Goal: Information Seeking & Learning: Learn about a topic

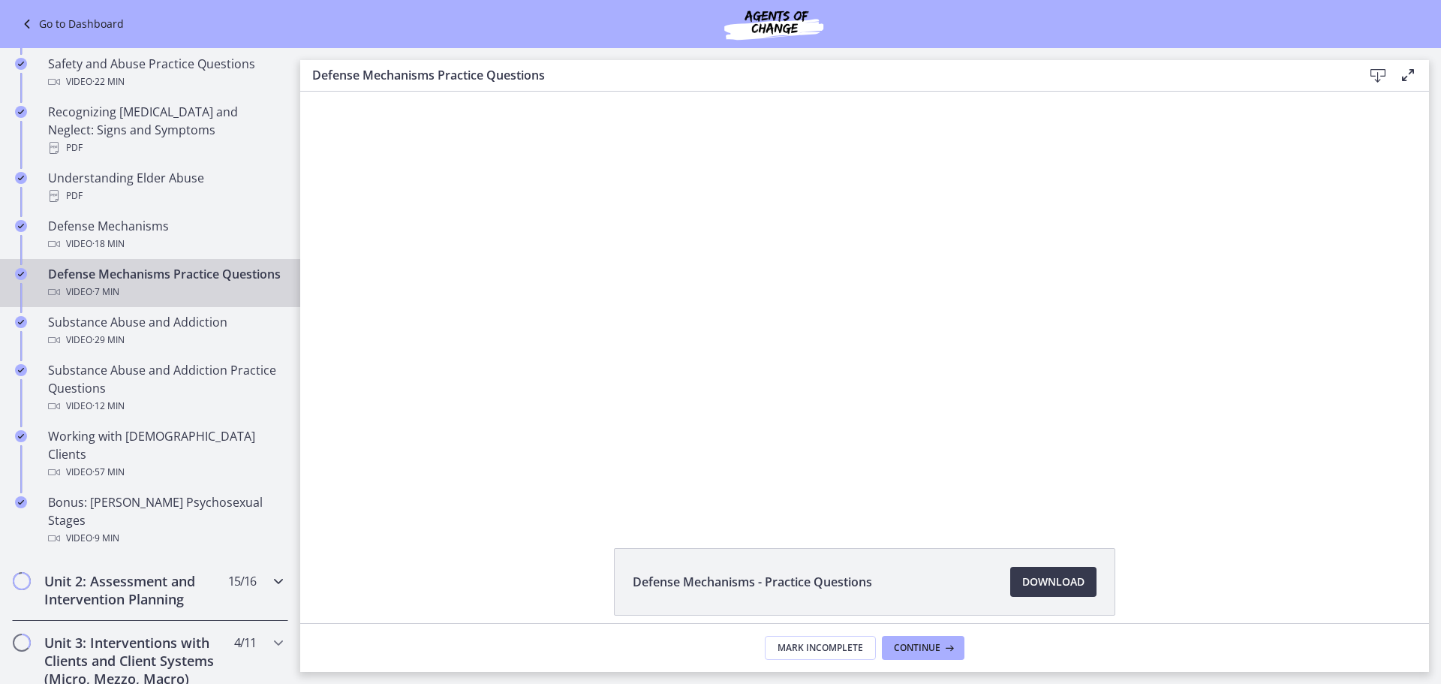
scroll to position [746, 0]
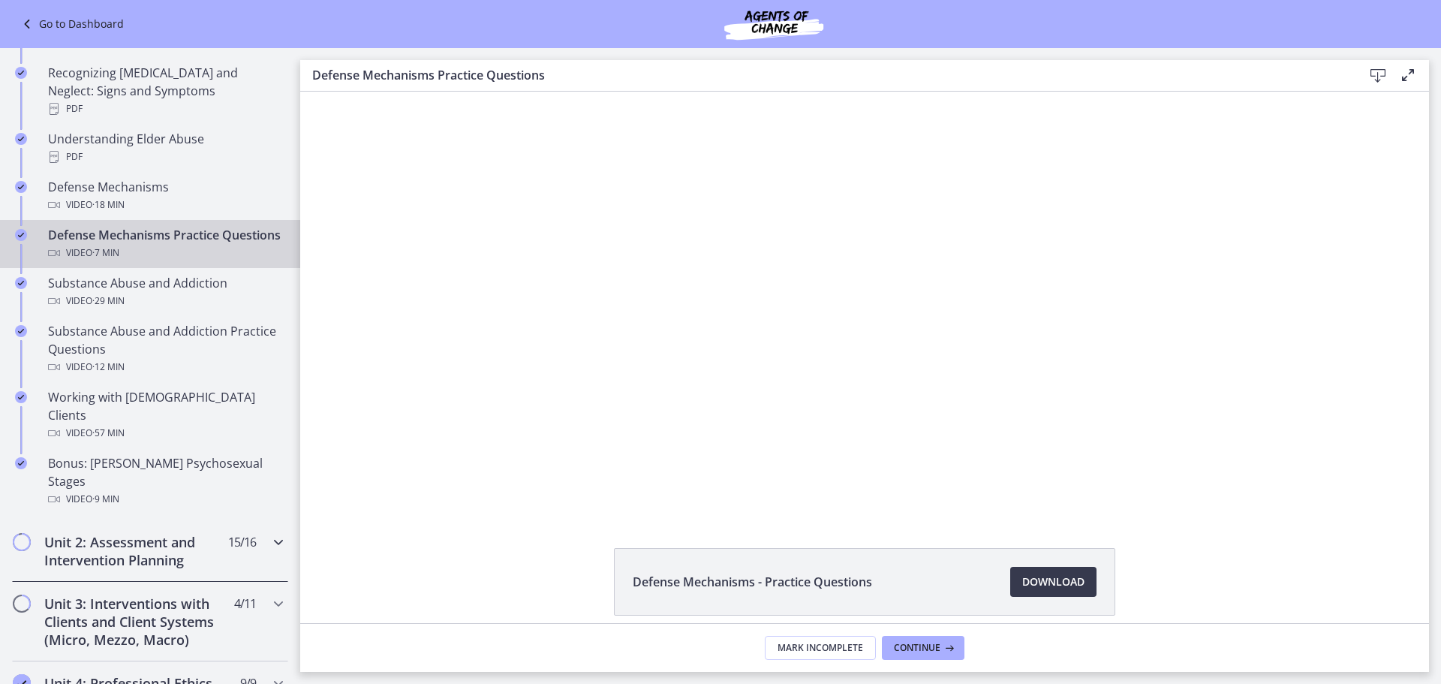
click at [175, 533] on h2 "Unit 2: Assessment and Intervention Planning" at bounding box center [135, 551] width 183 height 36
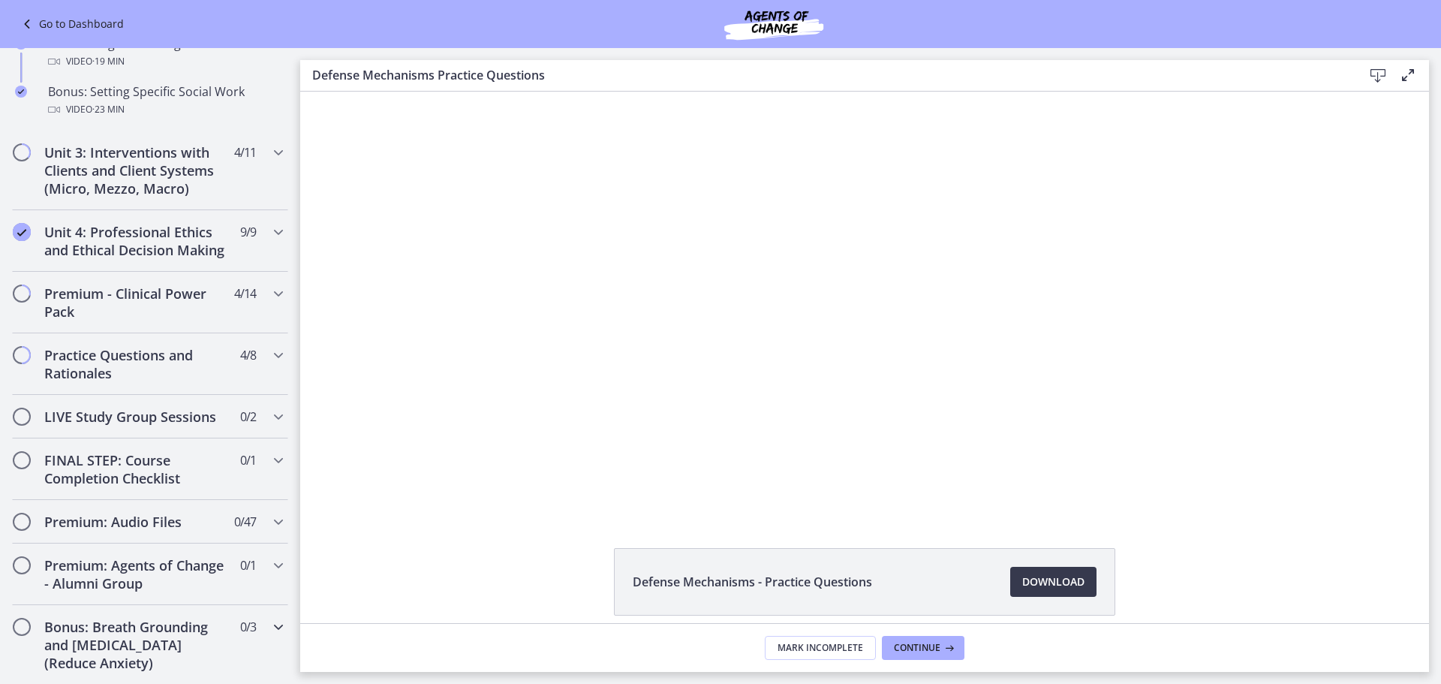
scroll to position [1555, 0]
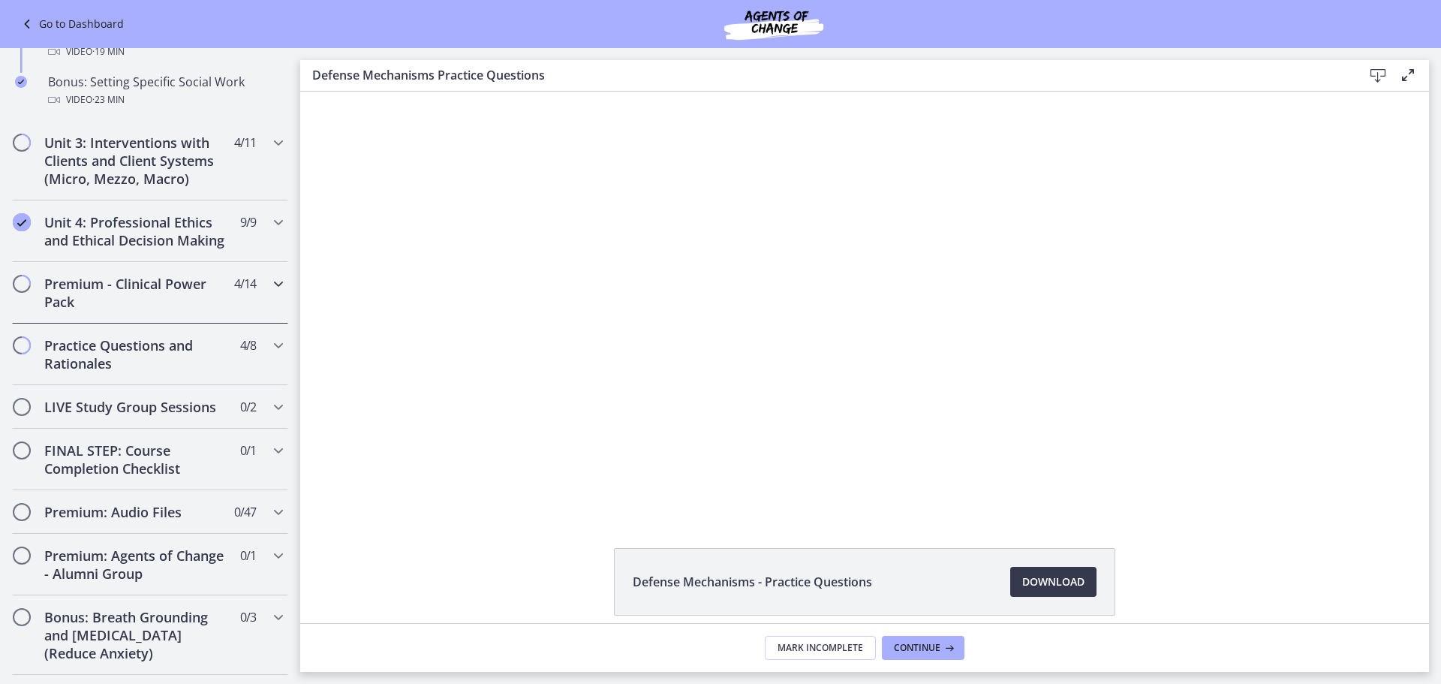
click at [163, 305] on h2 "Premium - Clinical Power Pack" at bounding box center [135, 293] width 183 height 36
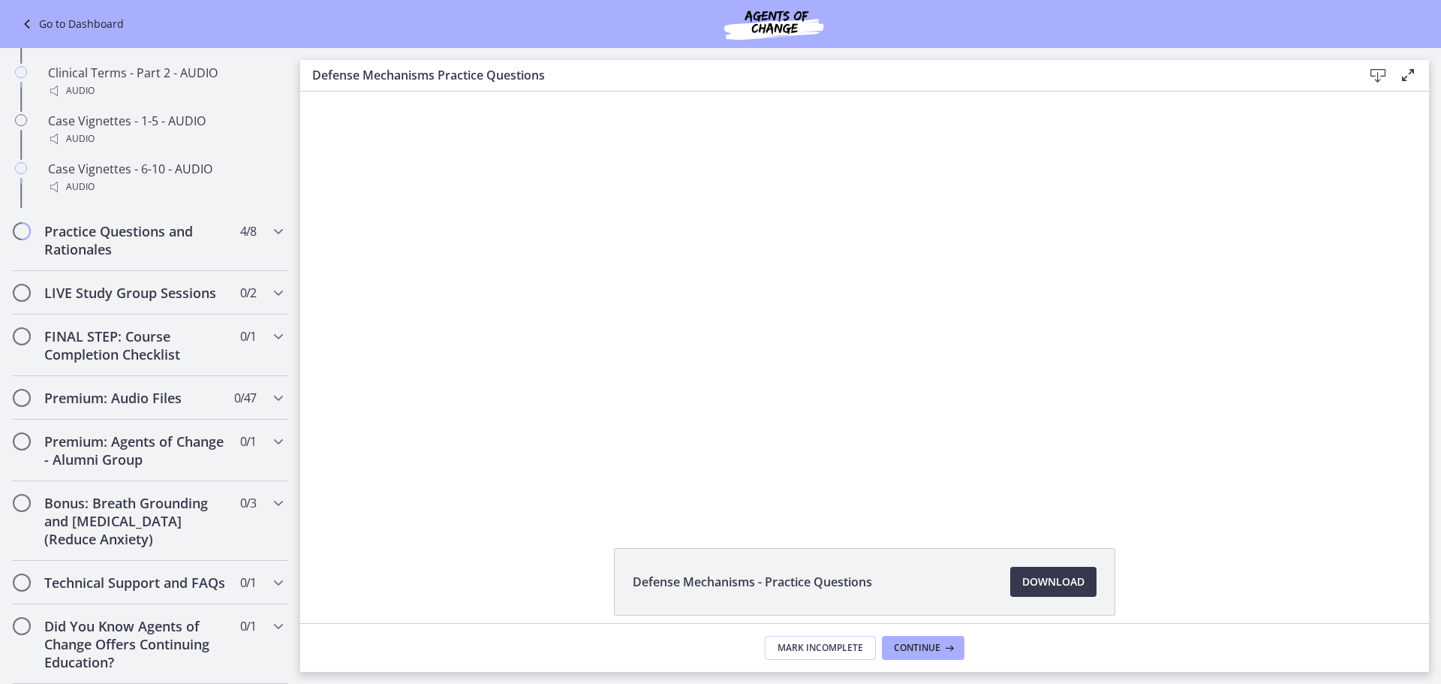
scroll to position [1349, 0]
click at [192, 239] on h2 "Practice Questions and Rationales" at bounding box center [135, 240] width 183 height 36
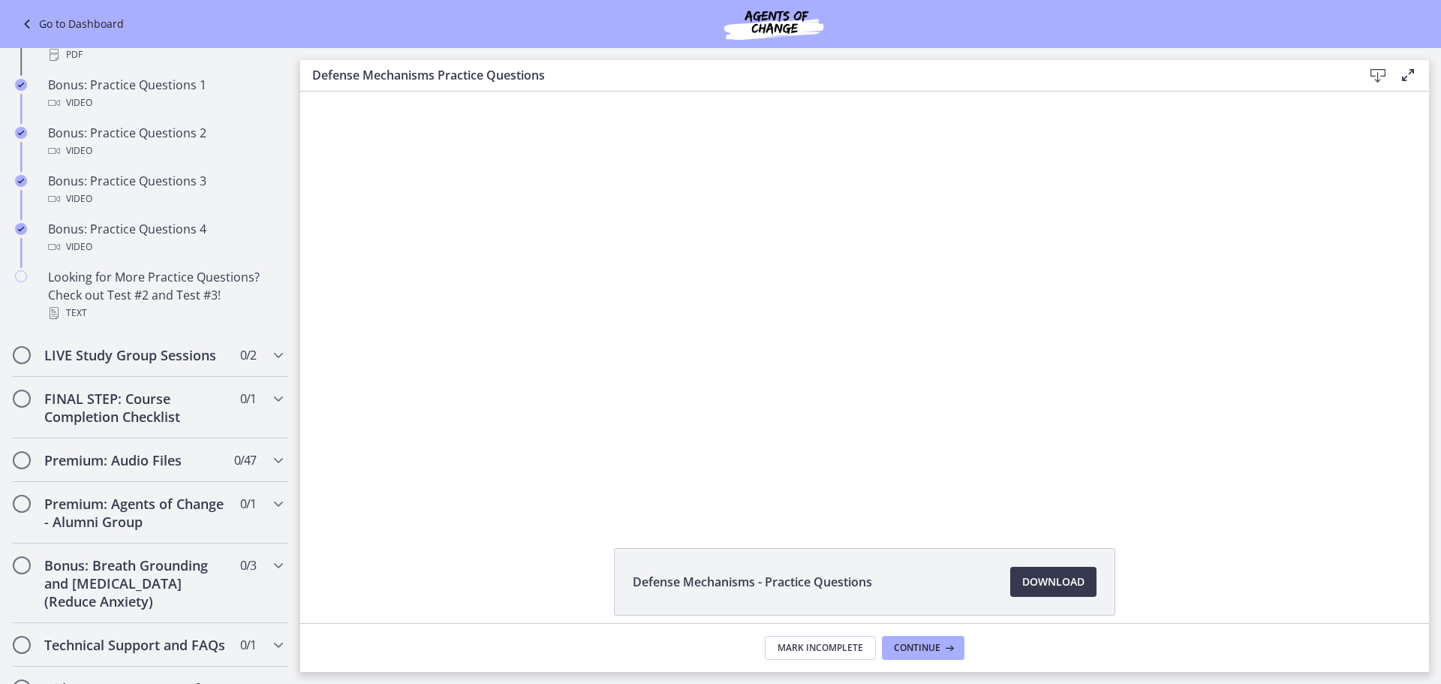
scroll to position [750, 0]
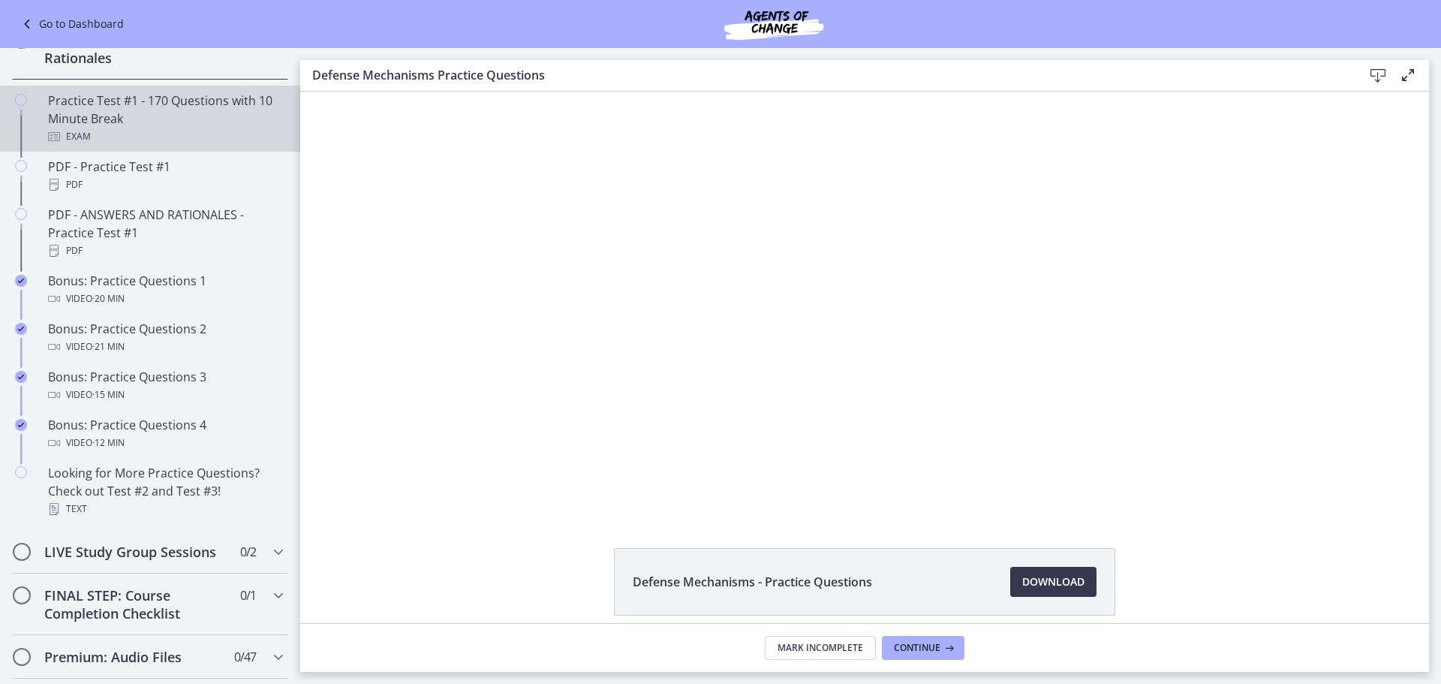
click at [214, 143] on div "Practice Test #1 - 170 Questions with 10 Minute Break Exam" at bounding box center [165, 119] width 234 height 54
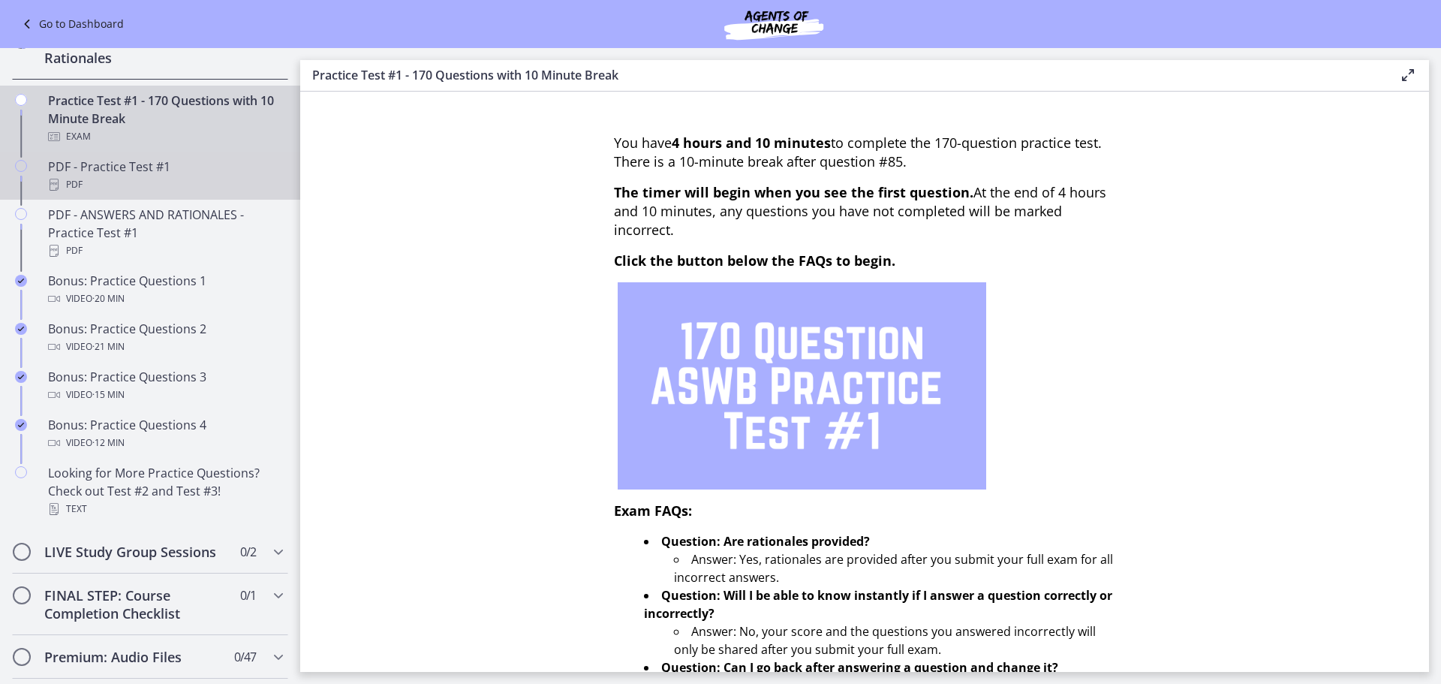
click at [93, 194] on div "PDF" at bounding box center [165, 185] width 234 height 18
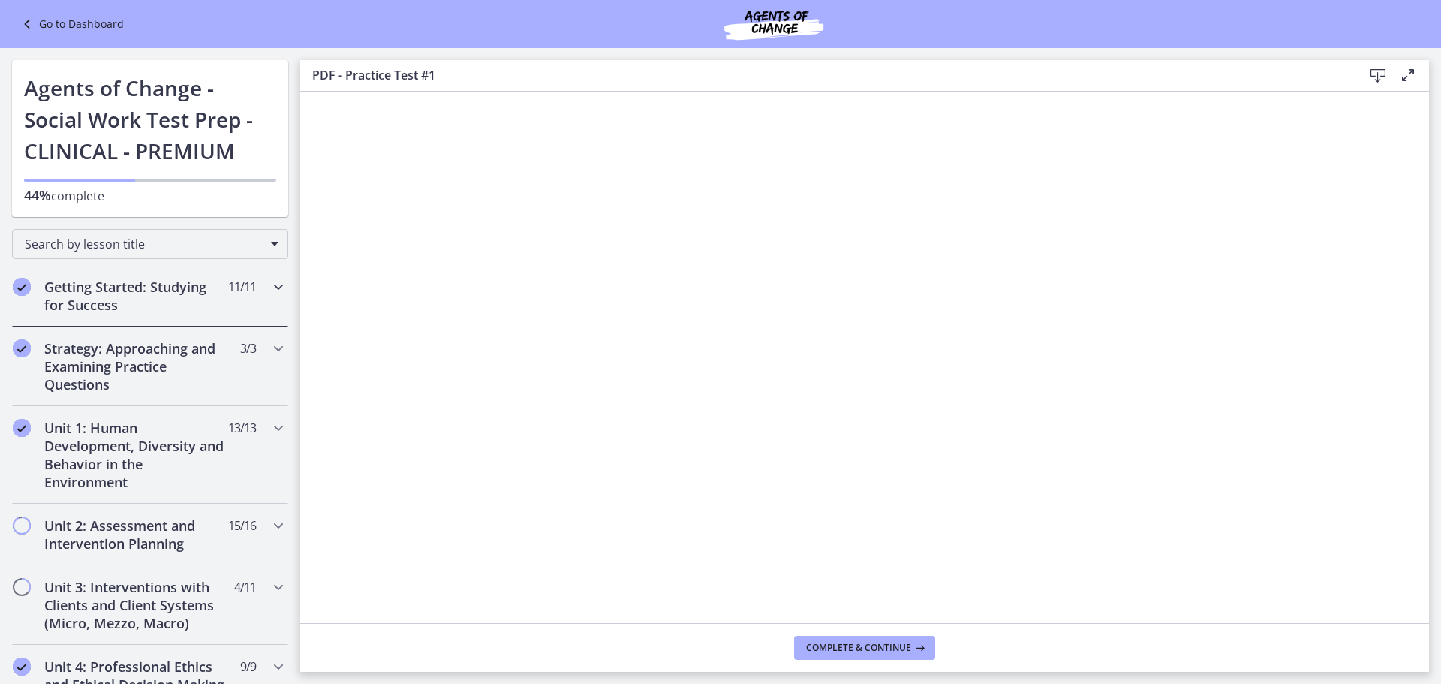
click at [135, 308] on h2 "Getting Started: Studying for Success" at bounding box center [135, 296] width 183 height 36
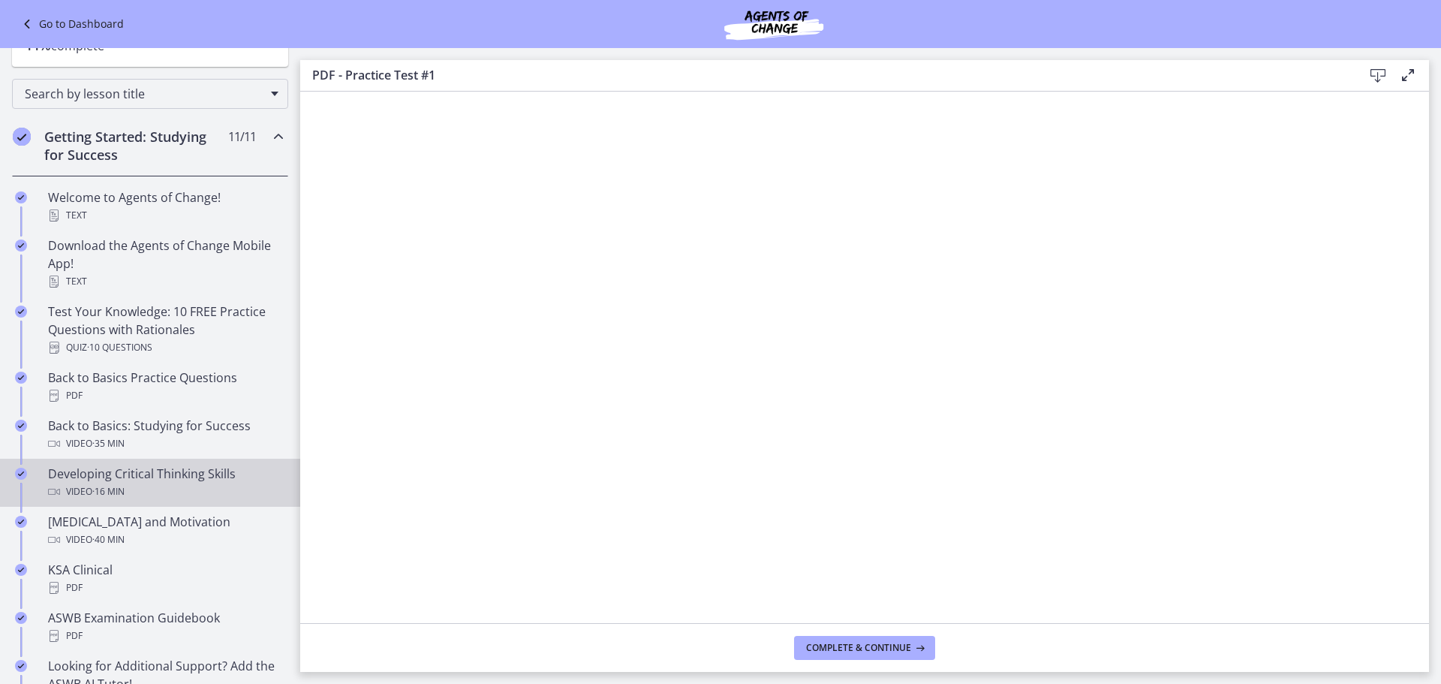
scroll to position [225, 0]
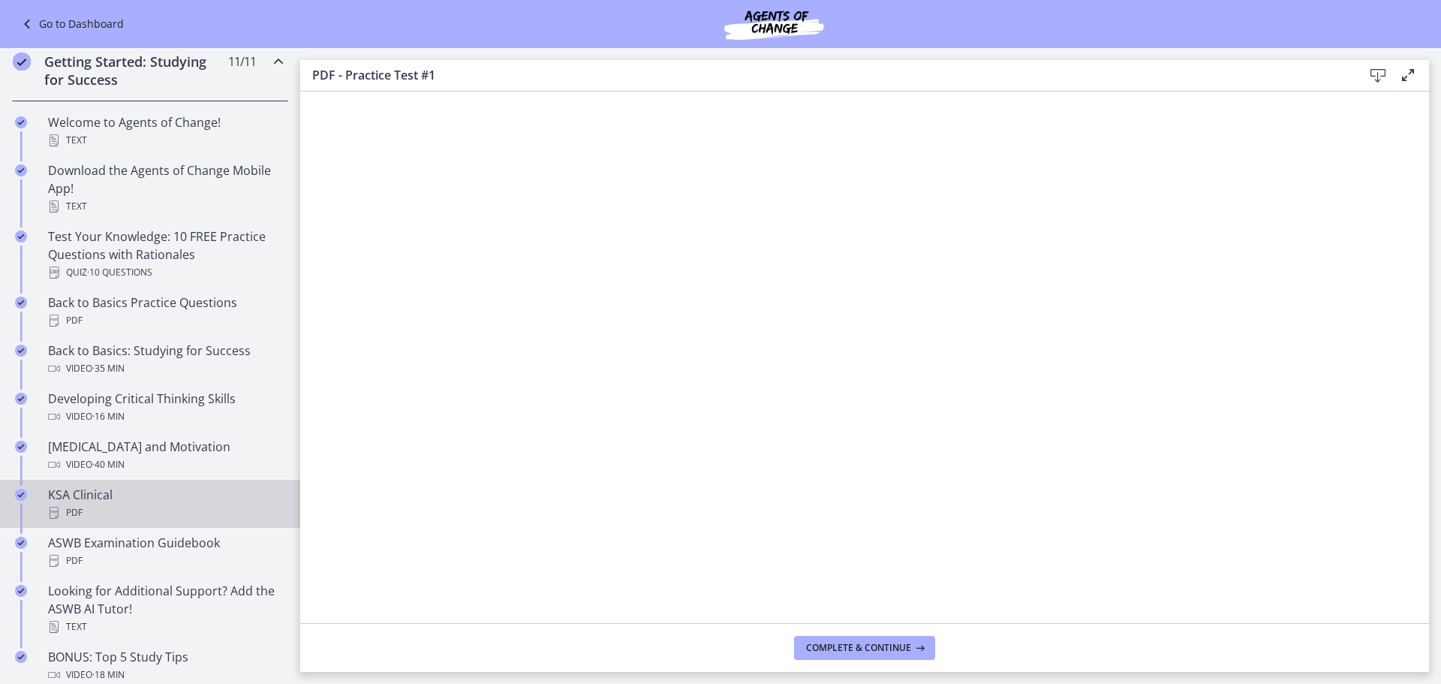
click at [139, 497] on div "KSA Clinical PDF" at bounding box center [165, 504] width 234 height 36
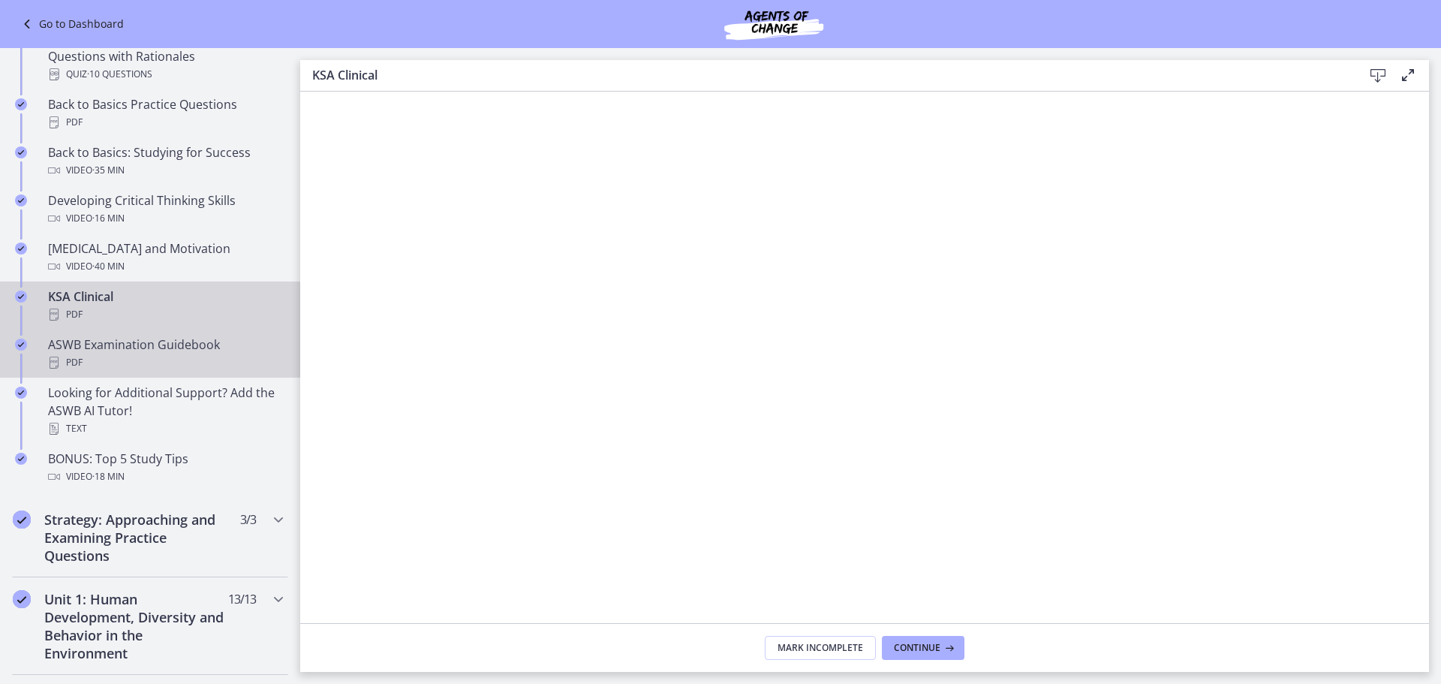
scroll to position [450, 0]
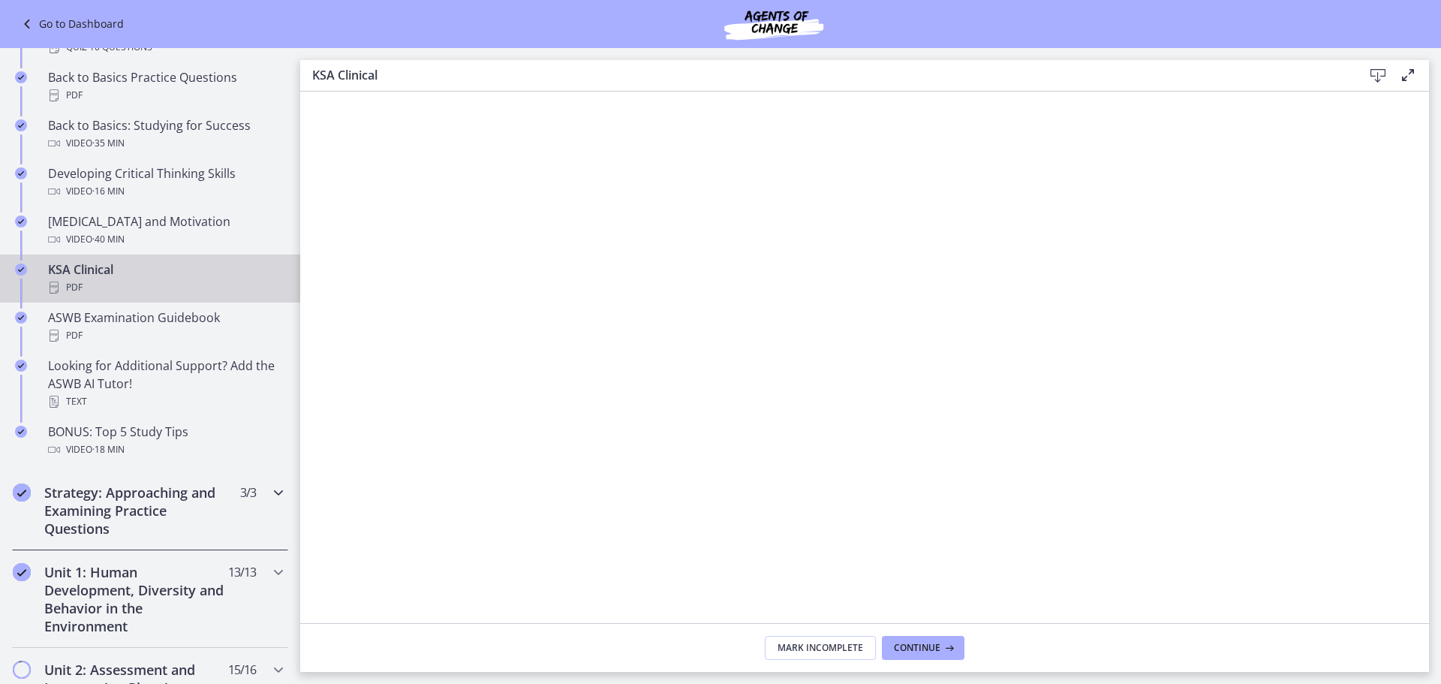
click at [128, 503] on h2 "Strategy: Approaching and Examining Practice Questions" at bounding box center [135, 510] width 183 height 54
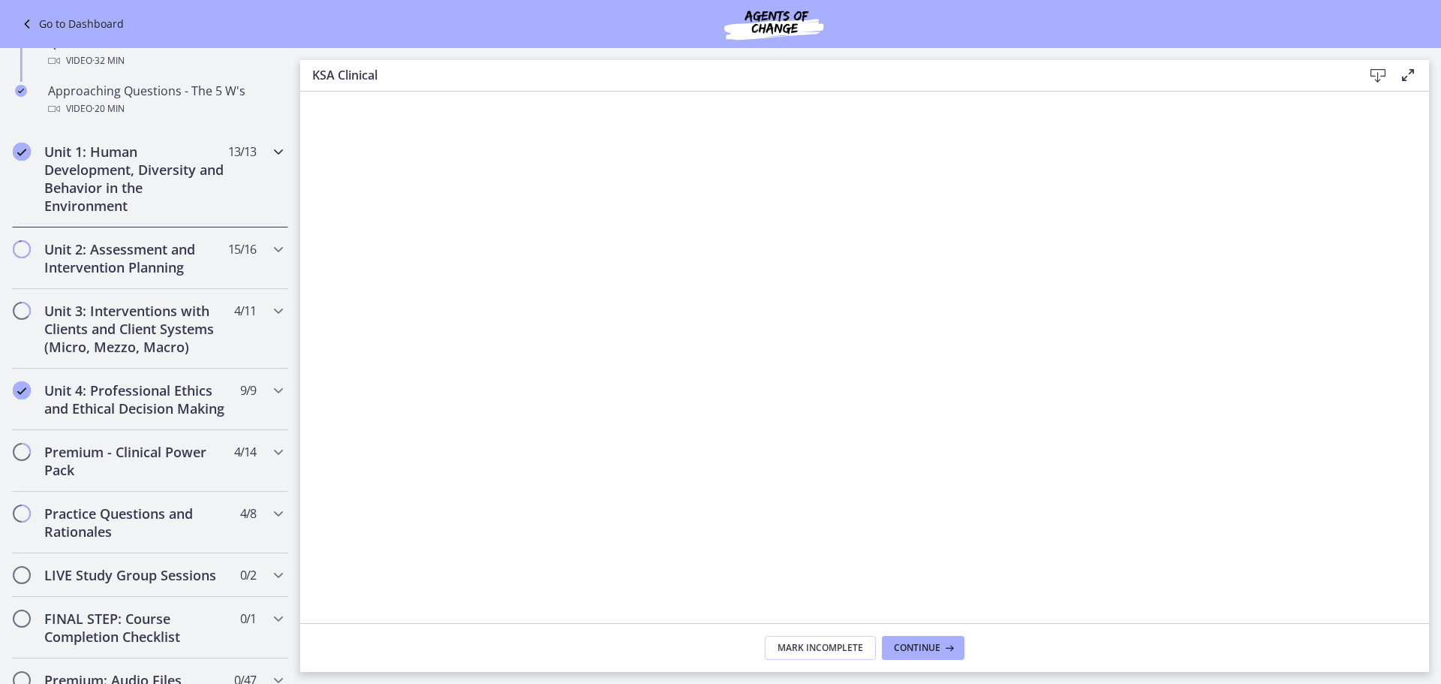
click at [212, 184] on h2 "Unit 1: Human Development, Diversity and Behavior in the Environment" at bounding box center [135, 179] width 183 height 72
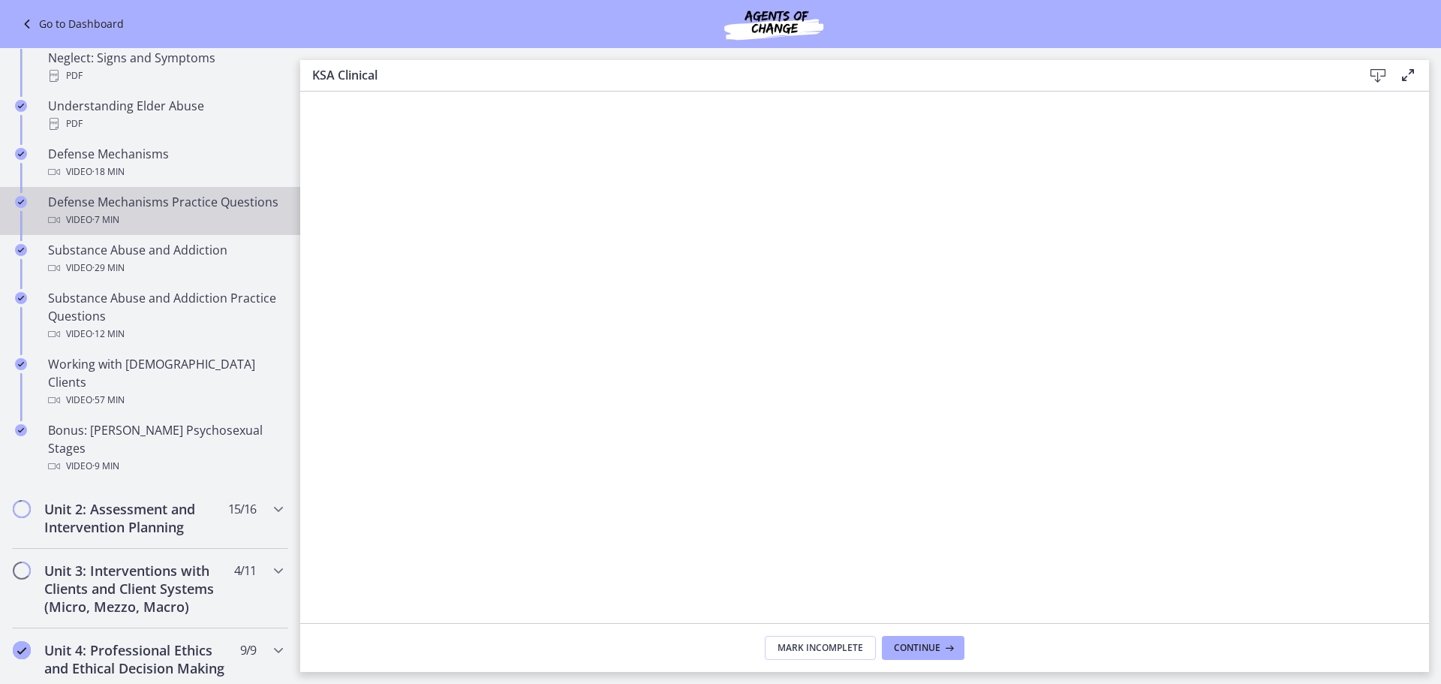
scroll to position [901, 0]
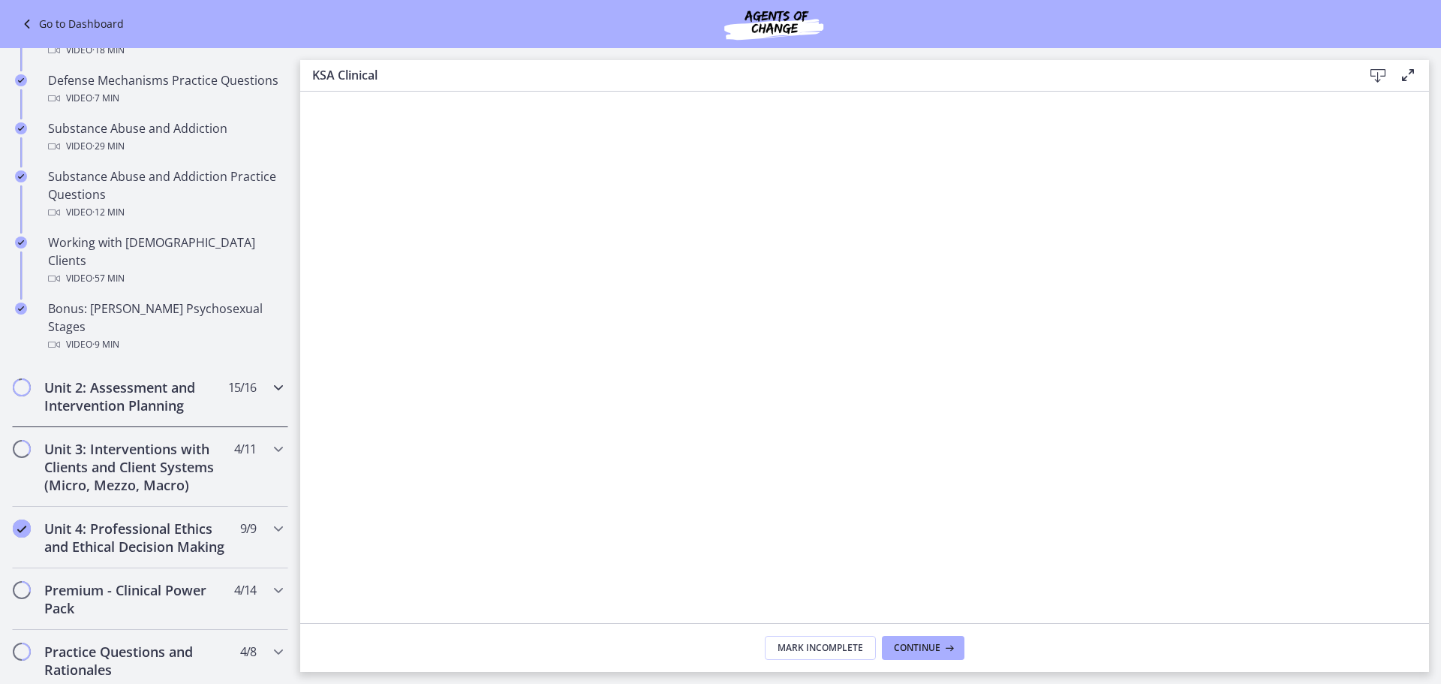
click at [107, 378] on div "Unit 2: Assessment and Intervention Planning 15 / 16 Completed" at bounding box center [150, 396] width 276 height 62
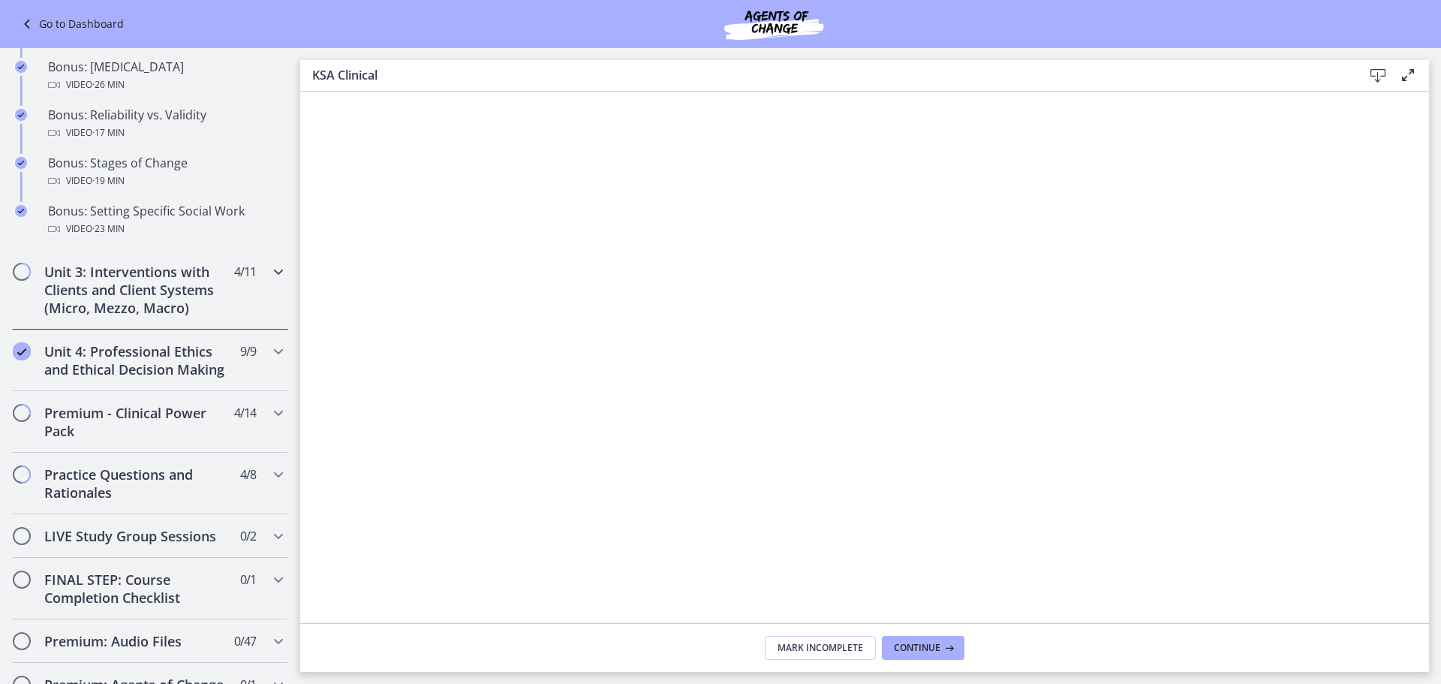
click at [156, 287] on h2 "Unit 3: Interventions with Clients and Client Systems (Micro, Mezzo, Macro)" at bounding box center [135, 290] width 183 height 54
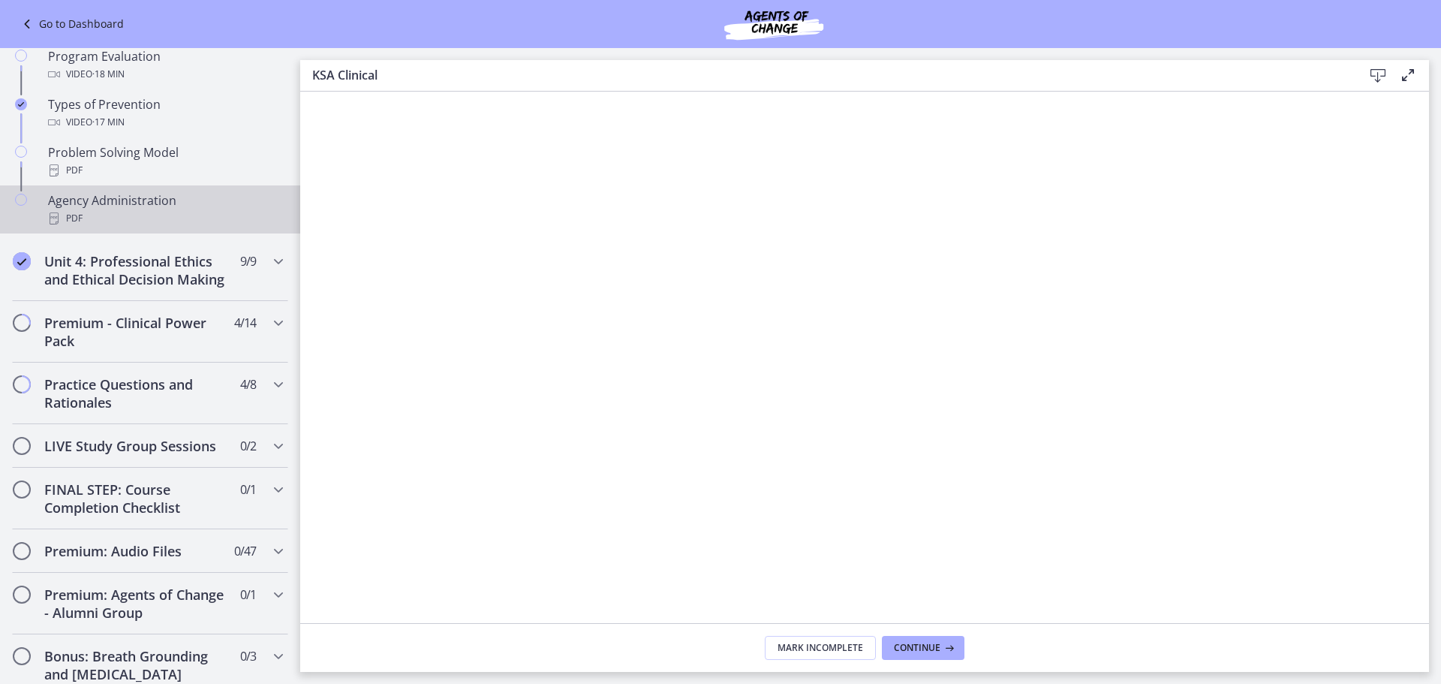
scroll to position [946, 0]
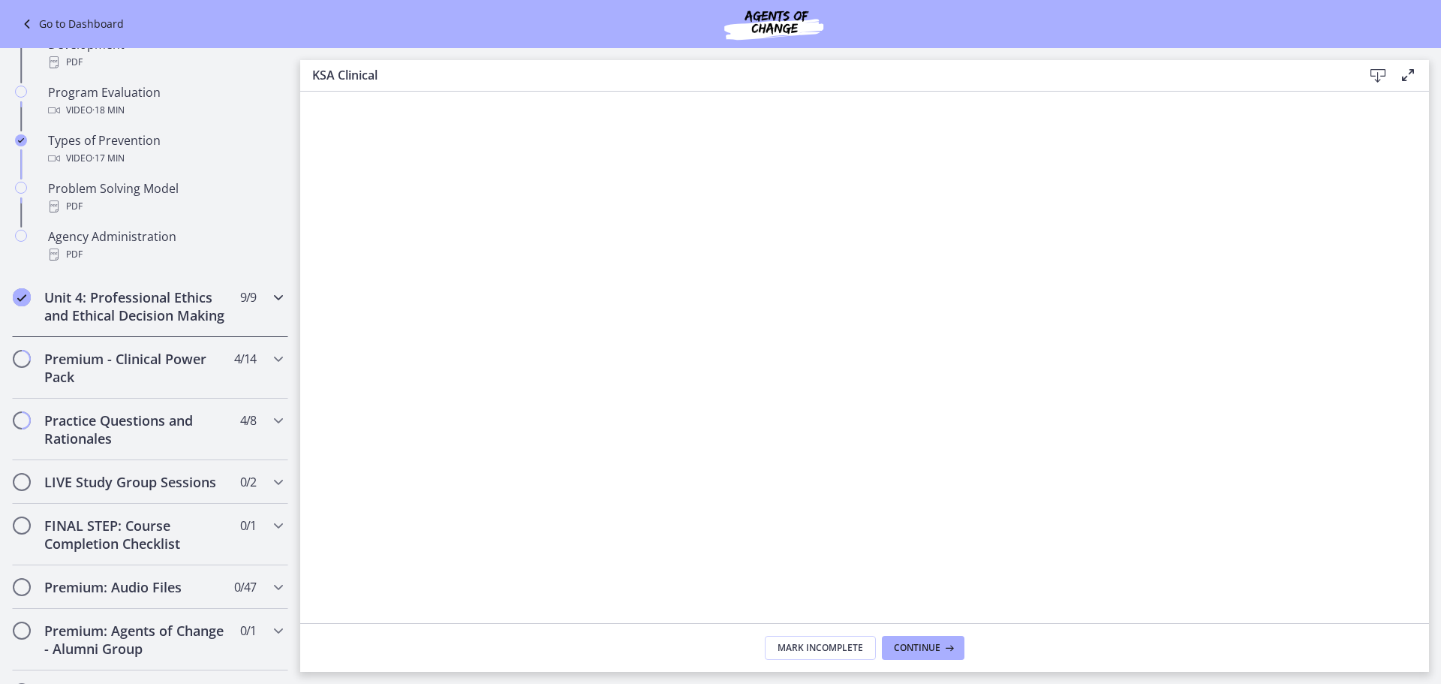
click at [175, 317] on h2 "Unit 4: Professional Ethics and Ethical Decision Making" at bounding box center [135, 306] width 183 height 36
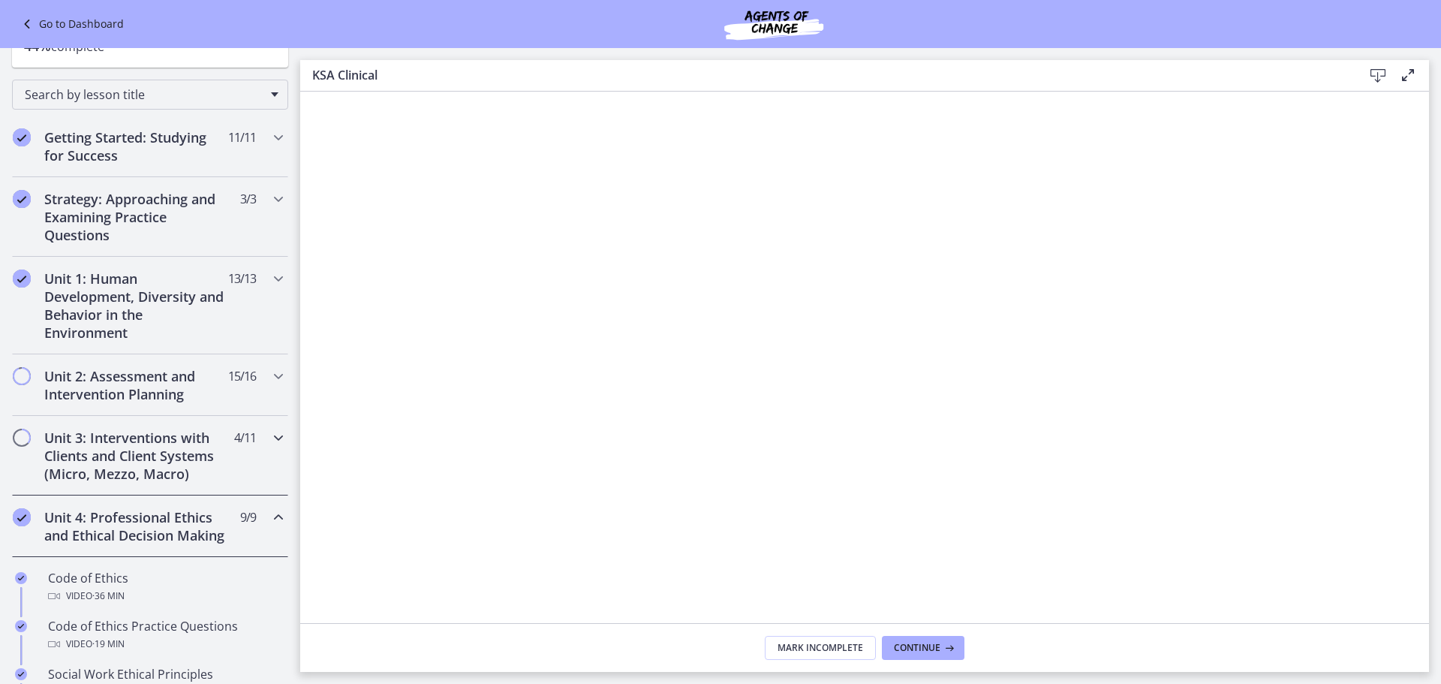
scroll to position [0, 0]
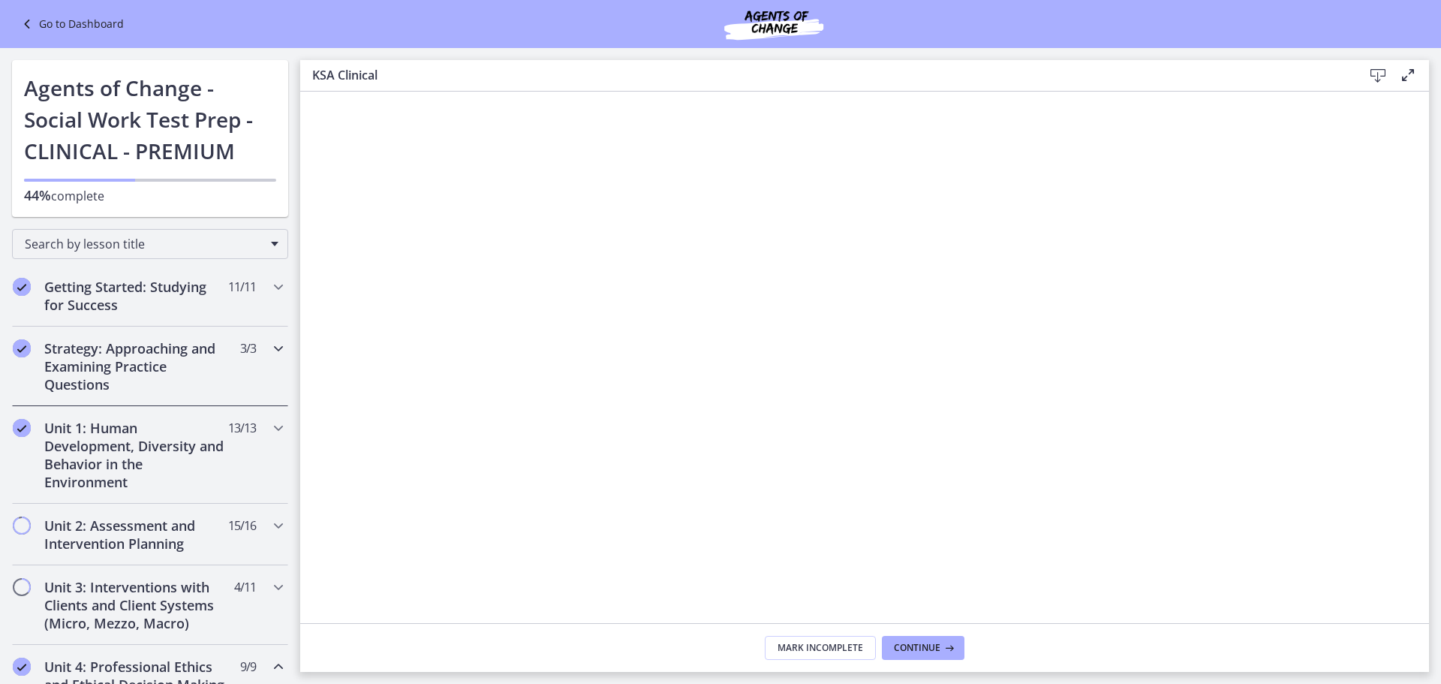
click at [152, 373] on h2 "Strategy: Approaching and Examining Practice Questions" at bounding box center [135, 366] width 183 height 54
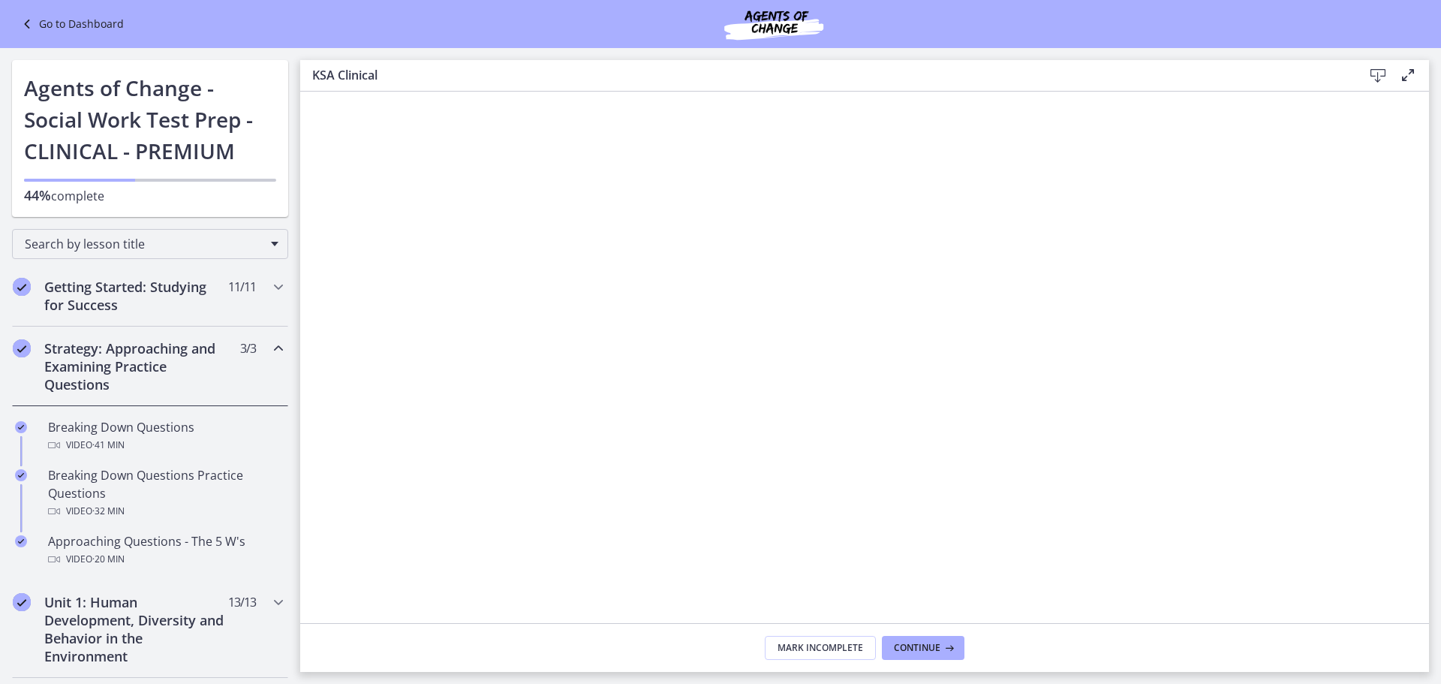
scroll to position [225, 0]
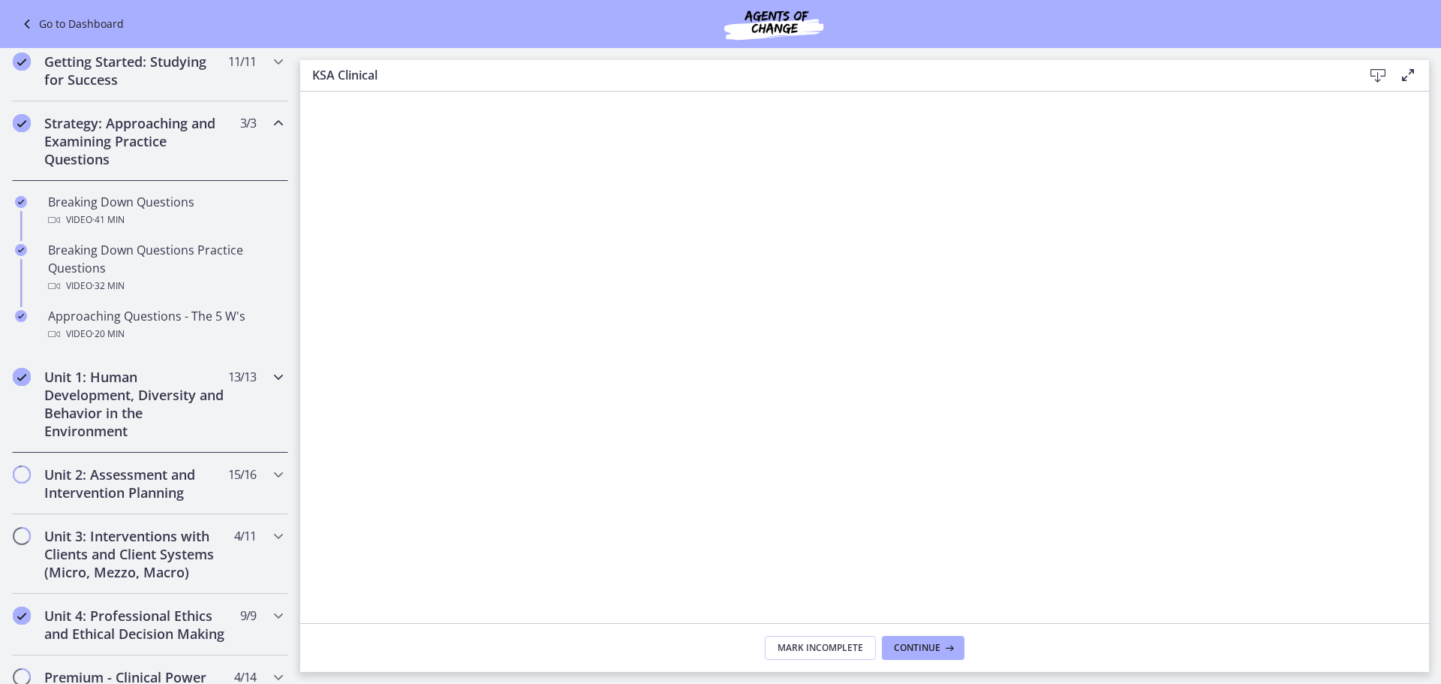
click at [158, 396] on h2 "Unit 1: Human Development, Diversity and Behavior in the Environment" at bounding box center [135, 404] width 183 height 72
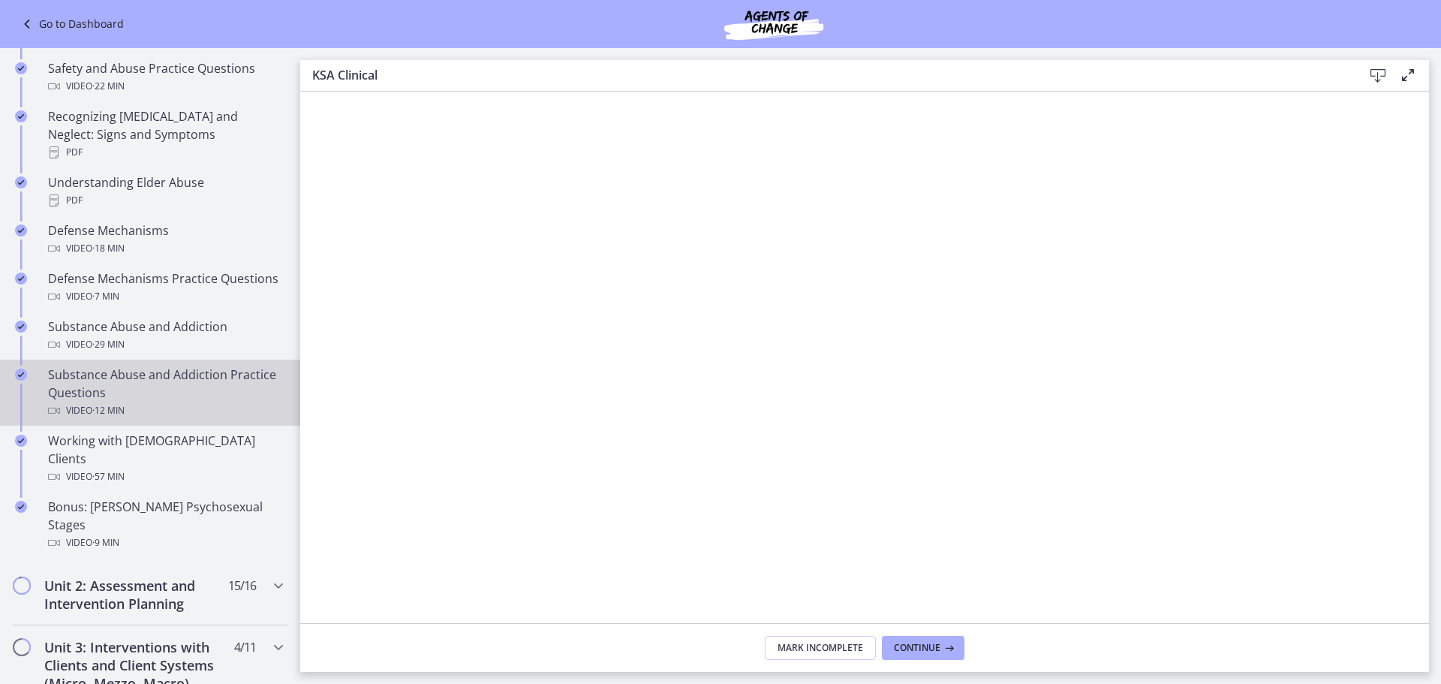
scroll to position [751, 0]
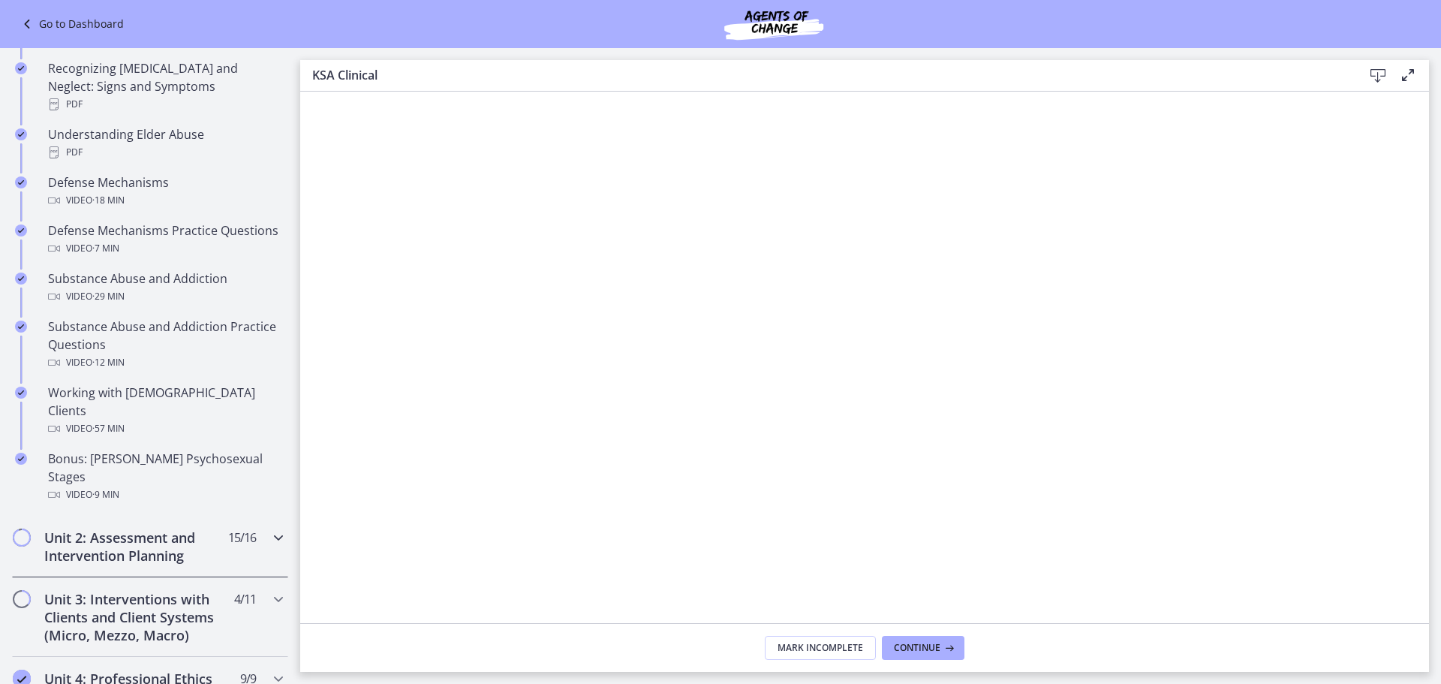
click at [150, 528] on h2 "Unit 2: Assessment and Intervention Planning" at bounding box center [135, 546] width 183 height 36
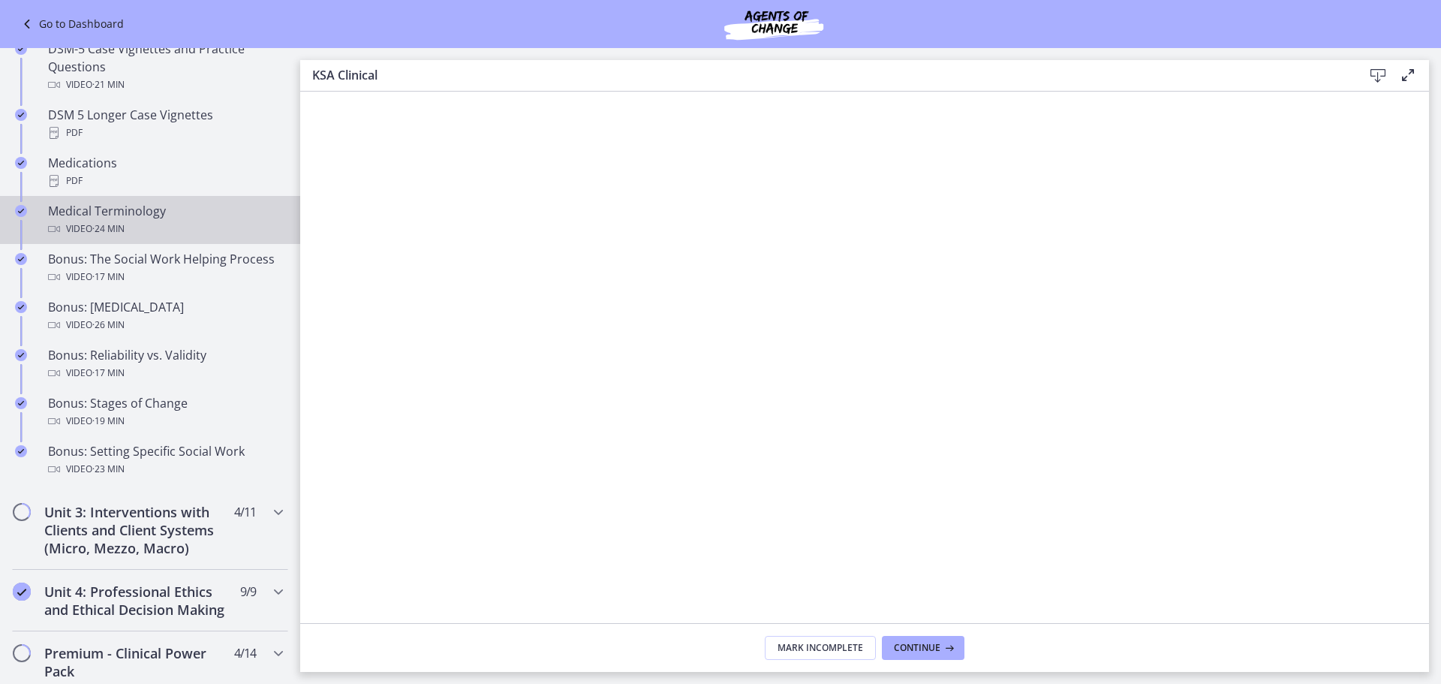
scroll to position [1051, 0]
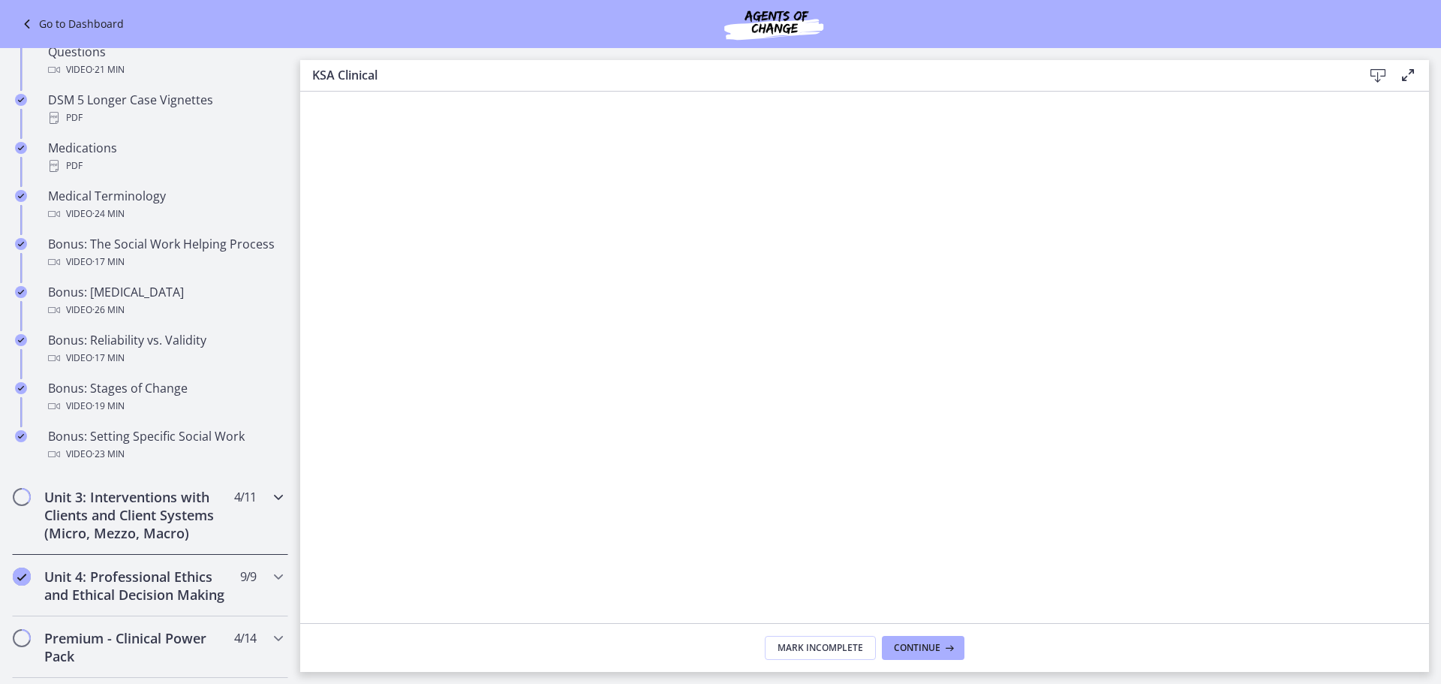
click at [185, 492] on h2 "Unit 3: Interventions with Clients and Client Systems (Micro, Mezzo, Macro)" at bounding box center [135, 515] width 183 height 54
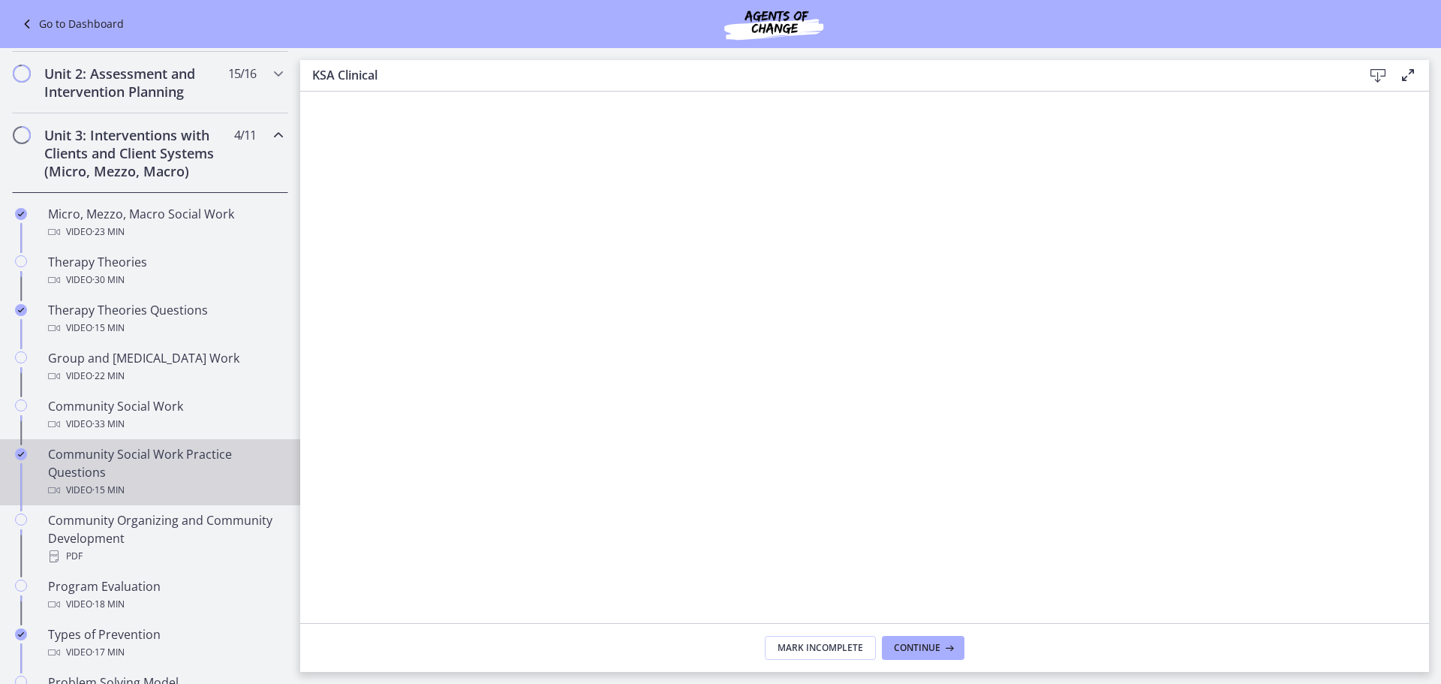
scroll to position [450, 0]
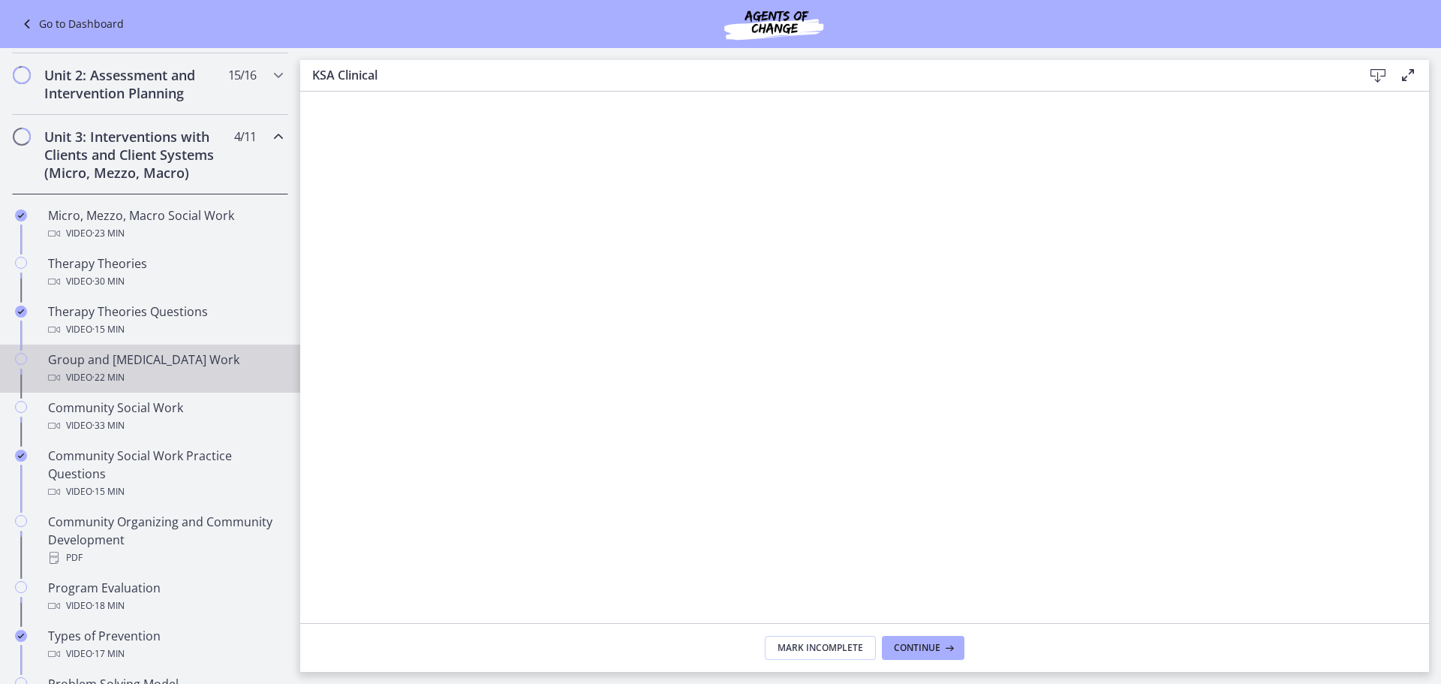
click at [157, 364] on div "Group and [MEDICAL_DATA] Work Video · 22 min" at bounding box center [165, 368] width 234 height 36
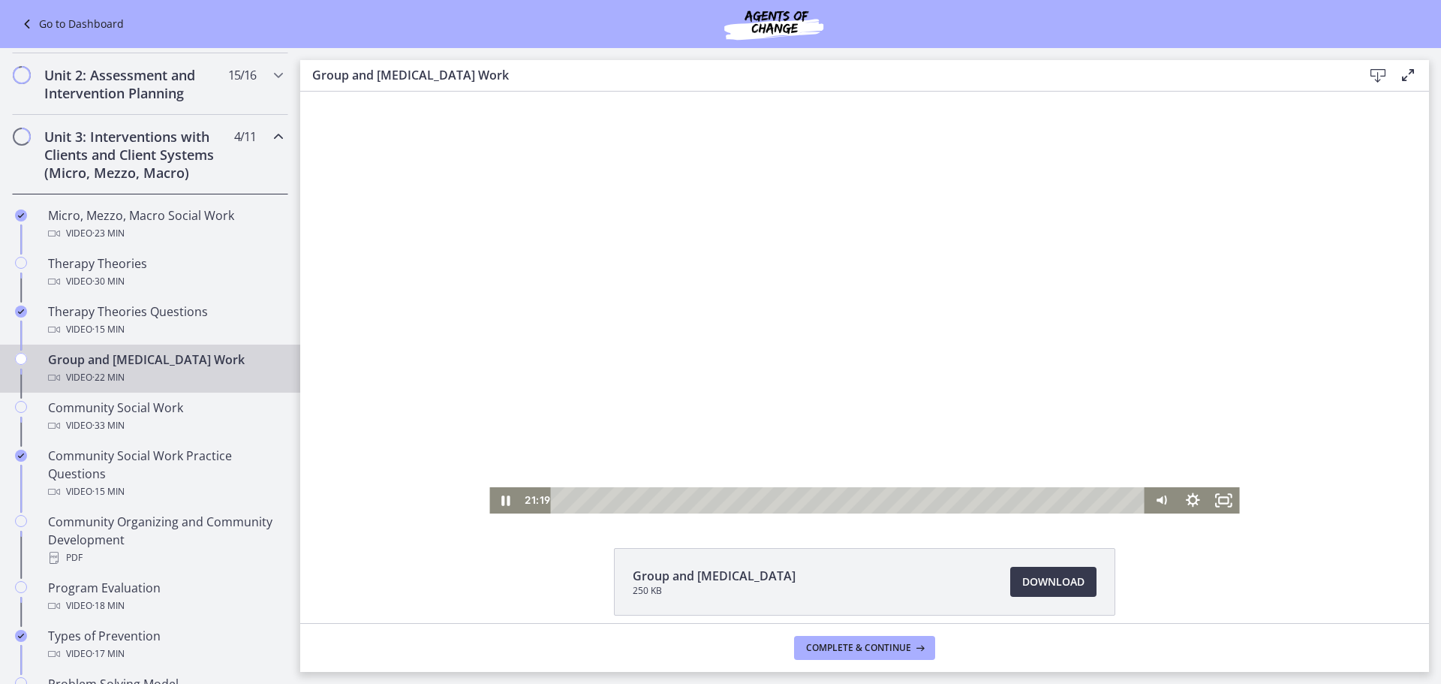
click at [579, 498] on div "Playbar" at bounding box center [851, 500] width 576 height 26
click at [603, 500] on div "1:46" at bounding box center [851, 500] width 576 height 26
click at [630, 499] on div "2:47" at bounding box center [851, 500] width 576 height 26
click at [657, 495] on div "3:35" at bounding box center [851, 500] width 576 height 26
click at [687, 495] on div "4:57" at bounding box center [851, 500] width 576 height 26
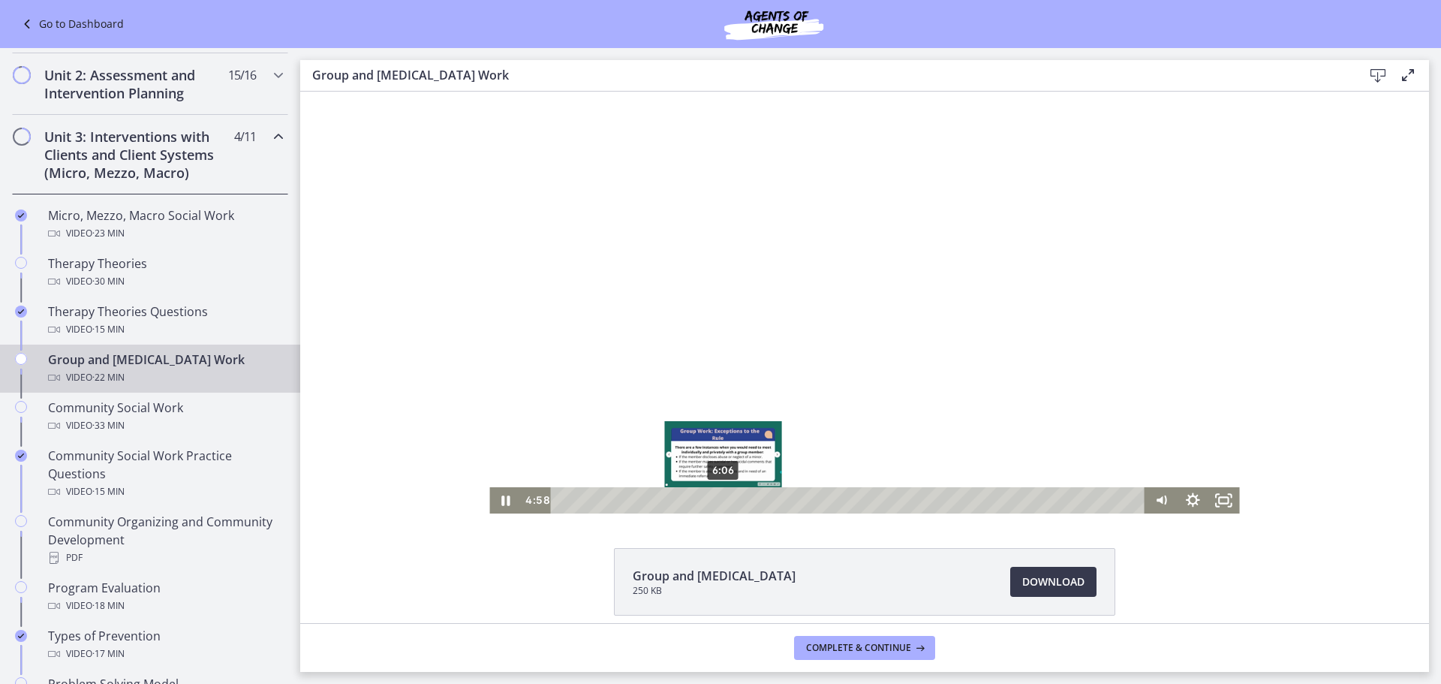
click at [717, 495] on div "6:06" at bounding box center [851, 500] width 576 height 26
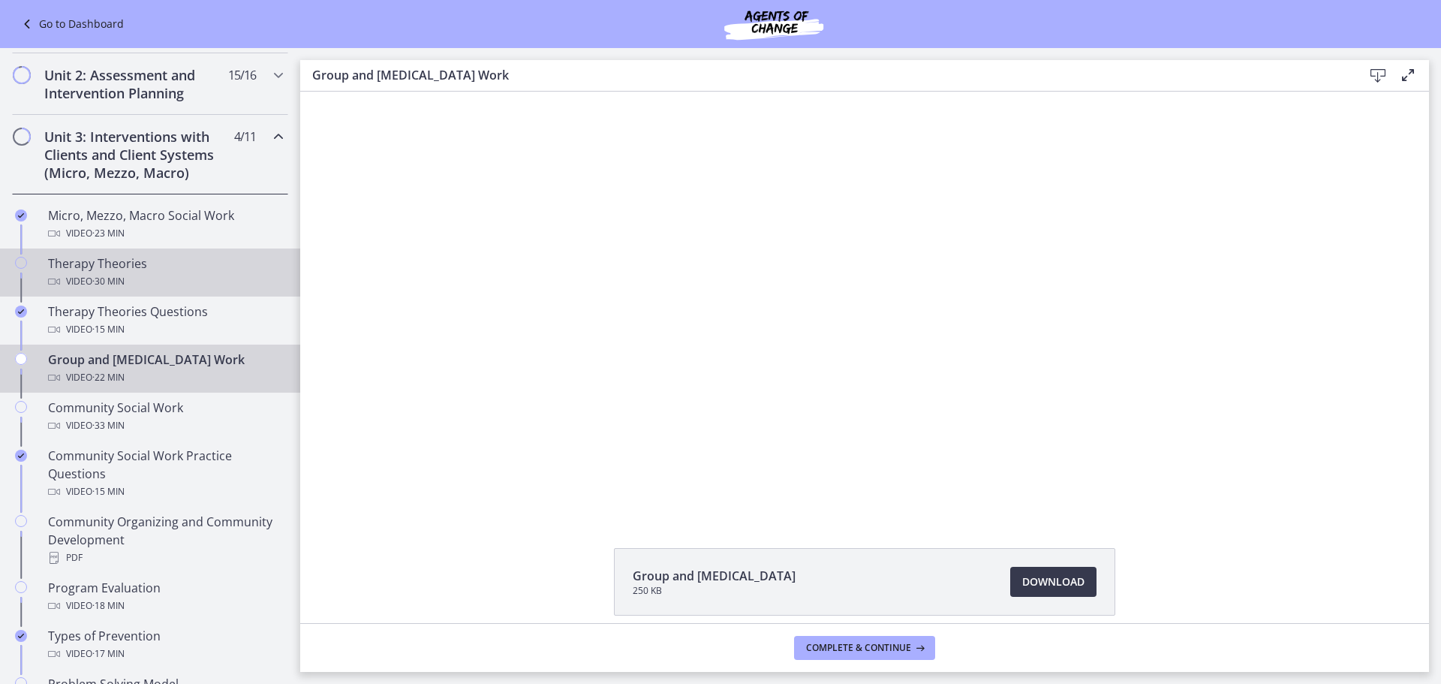
click at [185, 287] on div "Video · 30 min" at bounding box center [165, 281] width 234 height 18
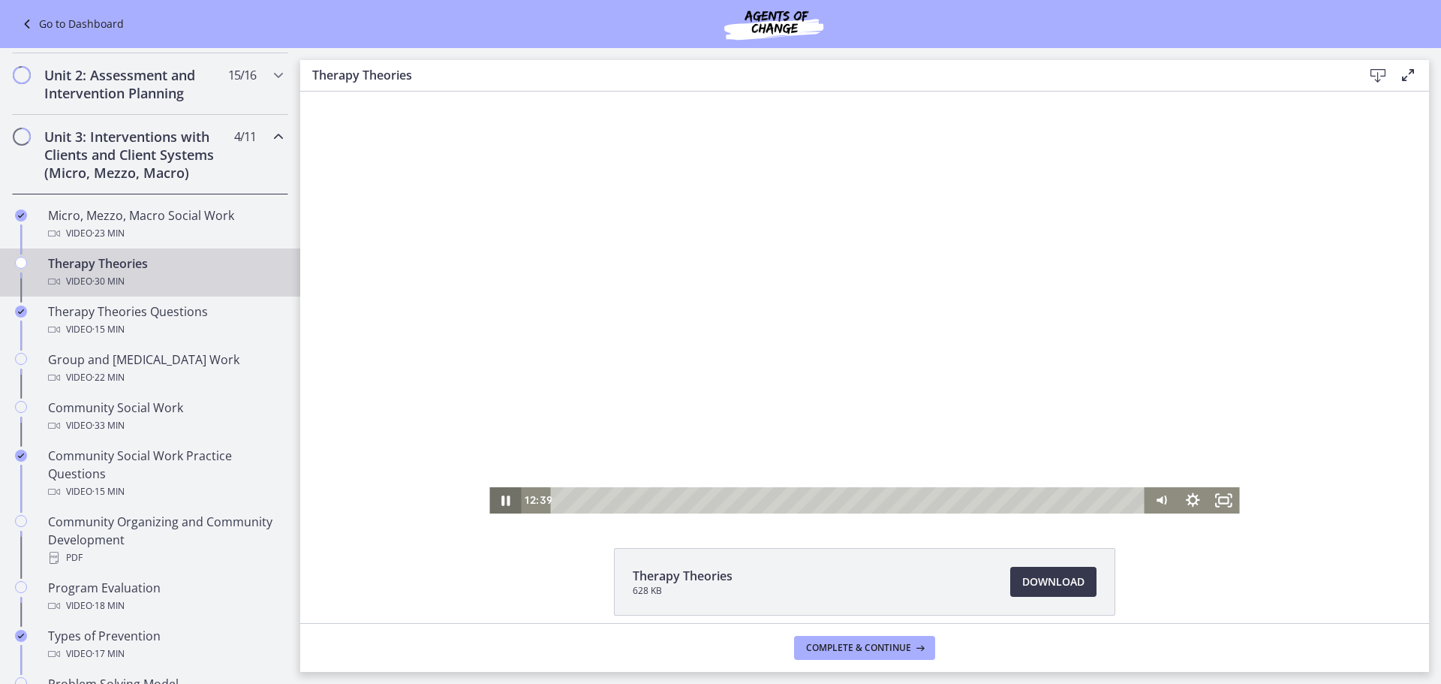
click at [508, 499] on icon "Pause" at bounding box center [505, 500] width 32 height 26
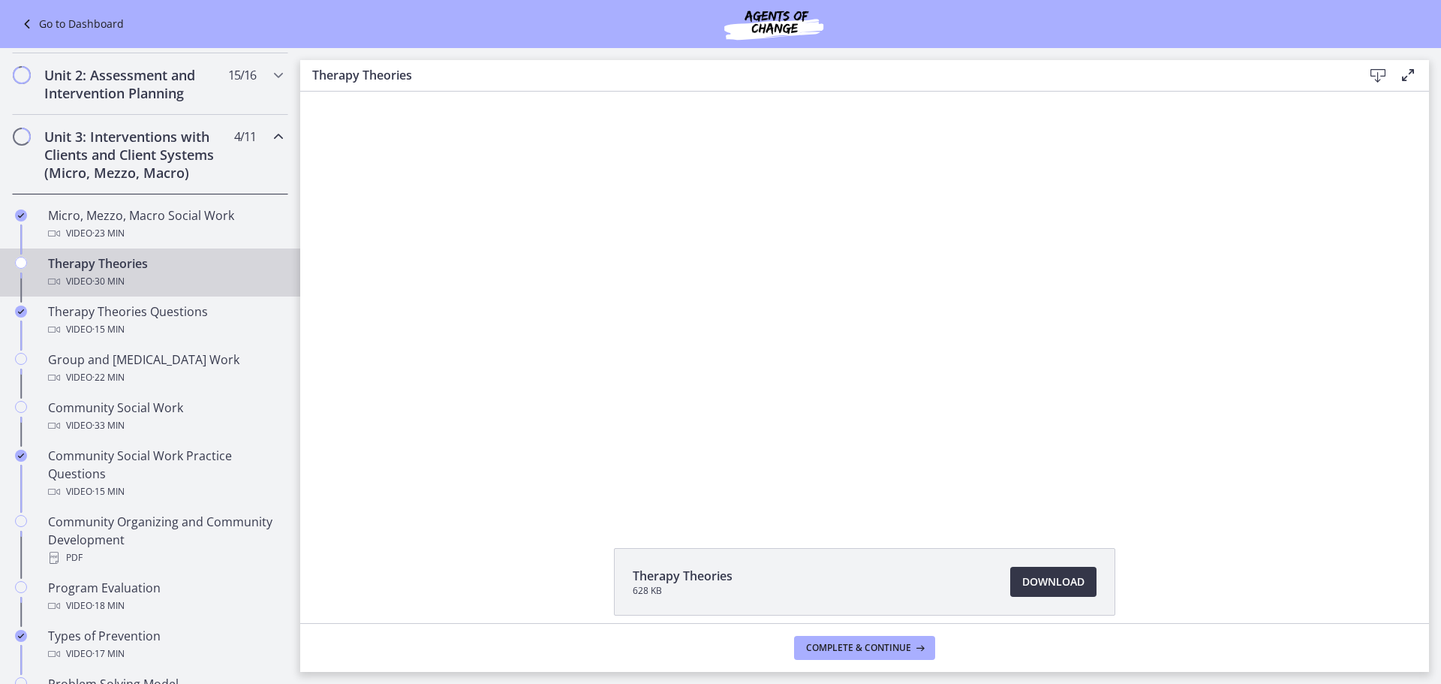
click at [1042, 591] on link "Download Opens in a new window" at bounding box center [1053, 582] width 86 height 30
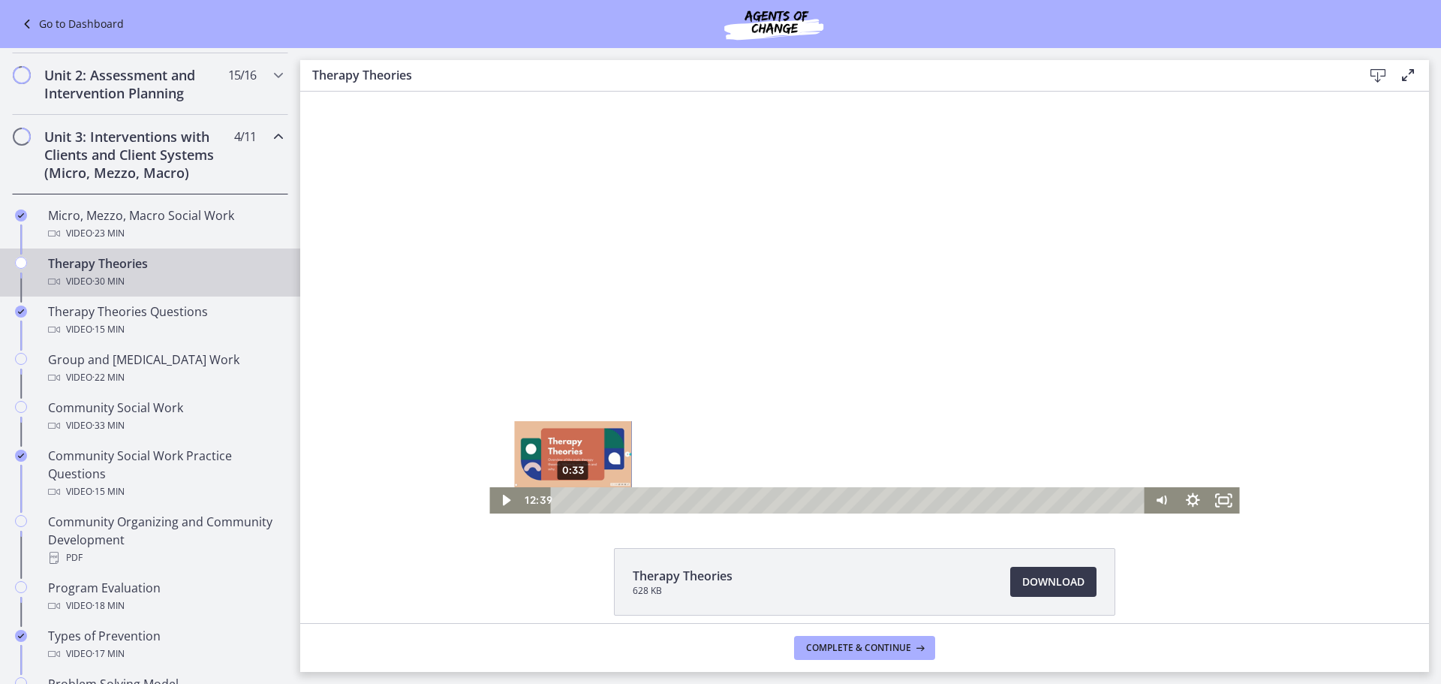
click at [567, 497] on div "0:33" at bounding box center [851, 500] width 576 height 26
click at [491, 495] on icon "Play Video" at bounding box center [507, 500] width 32 height 26
click at [1220, 489] on icon "Fullscreen" at bounding box center [1224, 500] width 38 height 32
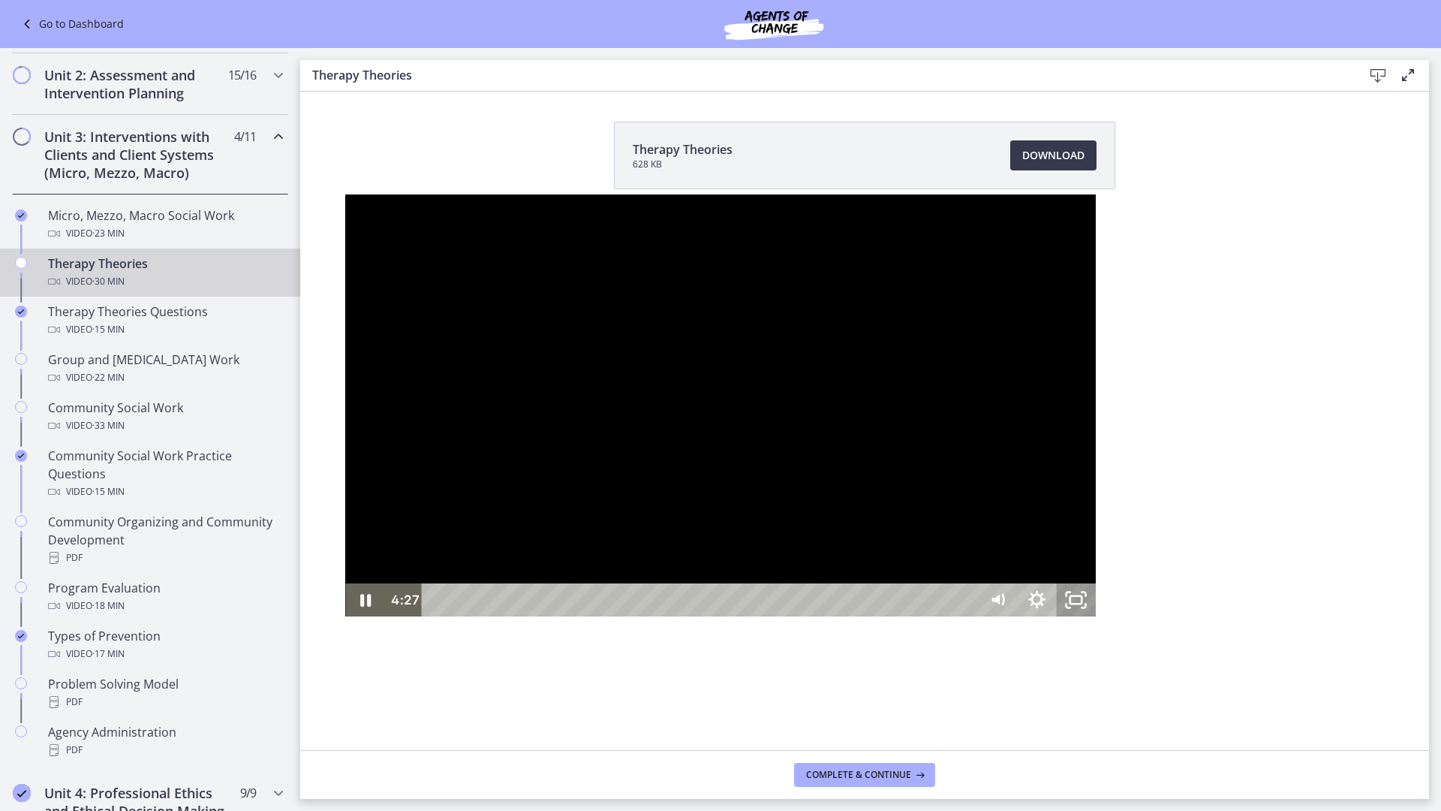
click at [1096, 616] on icon "Unfullscreen" at bounding box center [1076, 599] width 39 height 33
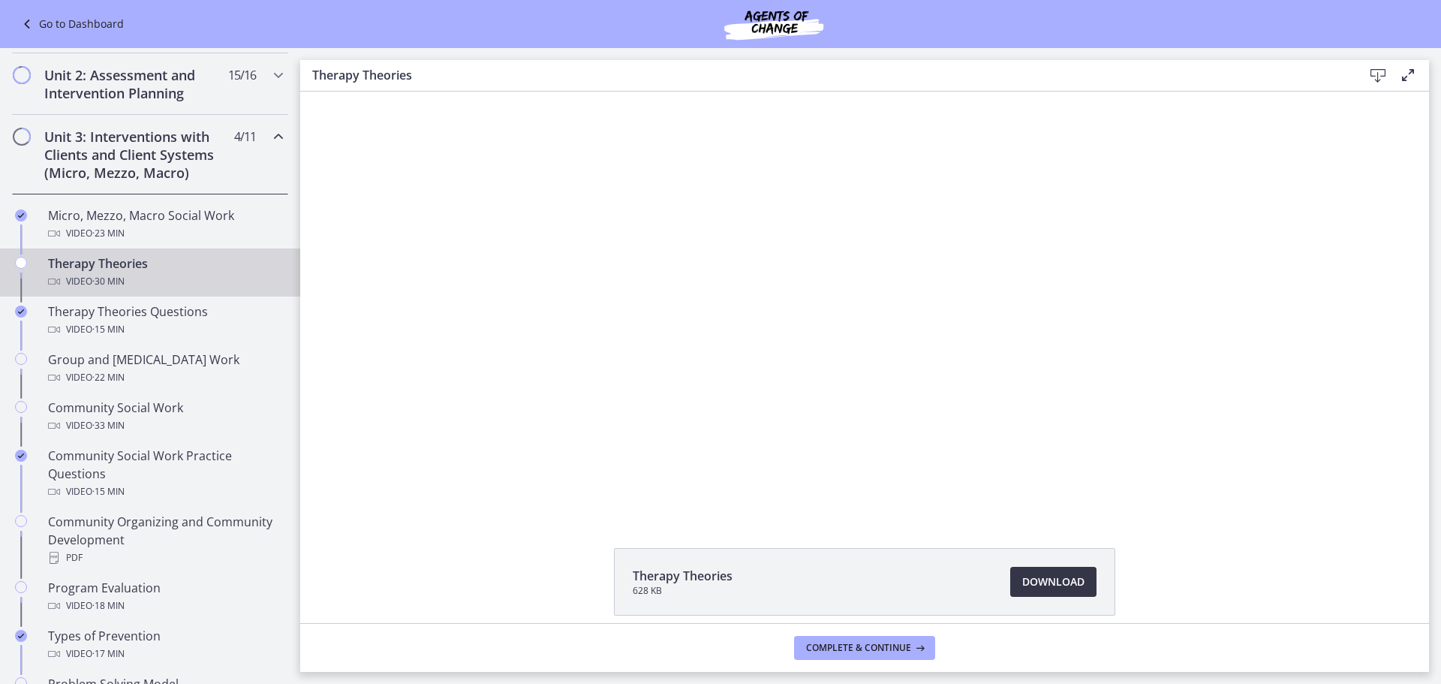
click at [1068, 589] on span "Download Opens in a new window" at bounding box center [1053, 582] width 62 height 18
click at [202, 324] on div "Video · 15 min" at bounding box center [165, 329] width 234 height 18
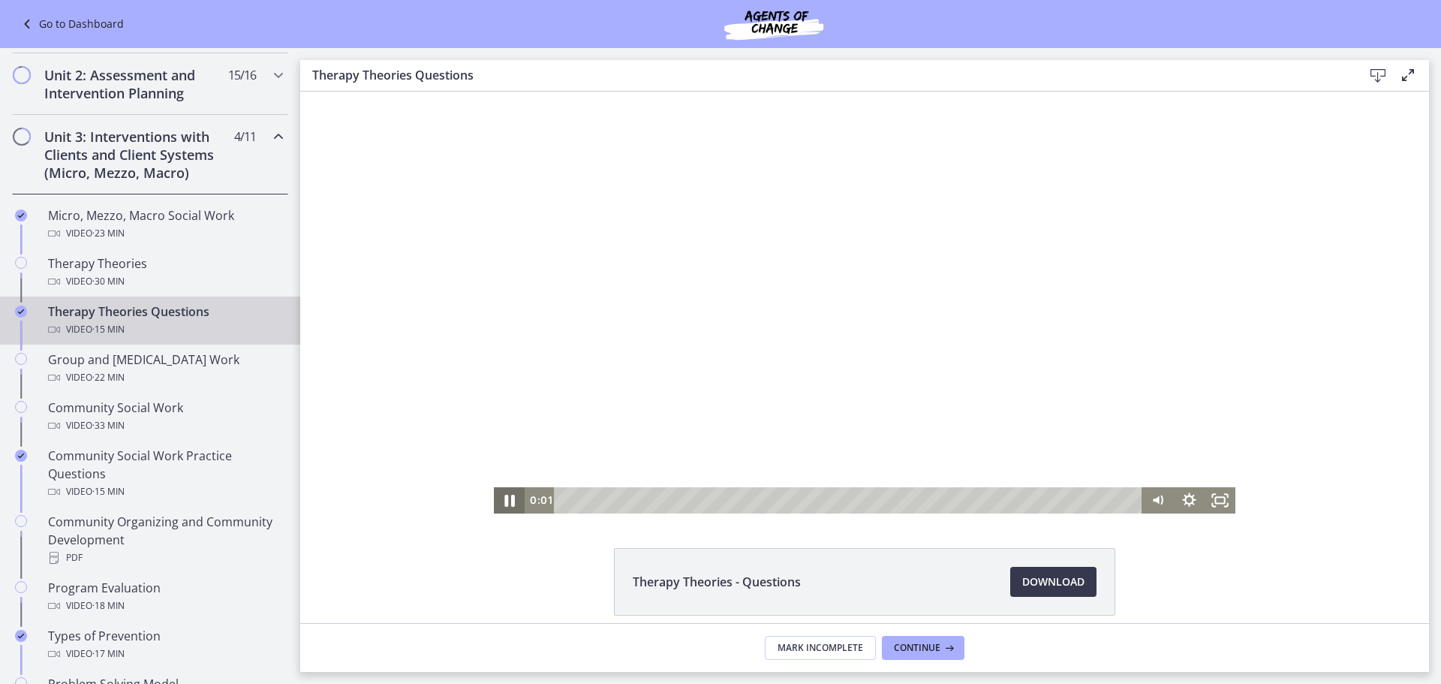
click at [504, 505] on icon "Pause" at bounding box center [509, 501] width 11 height 12
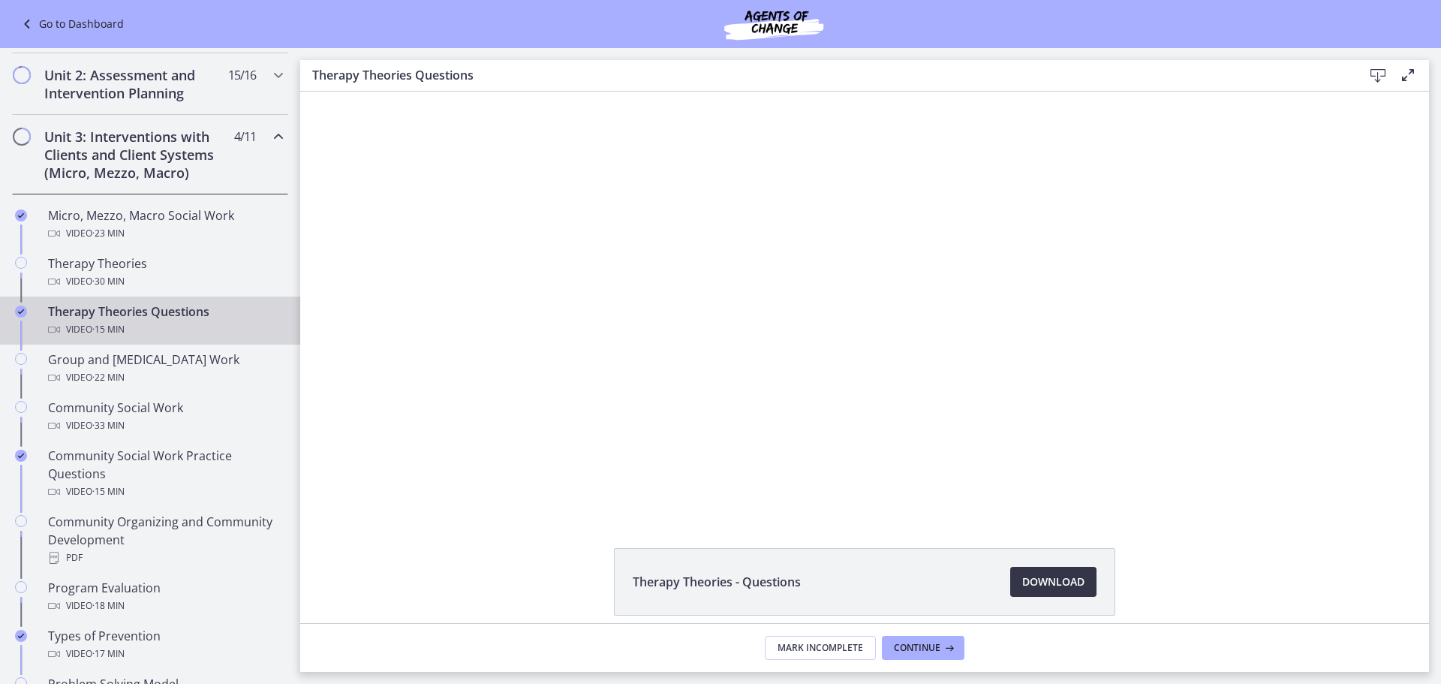
click at [1069, 576] on span "Download Opens in a new window" at bounding box center [1053, 582] width 62 height 18
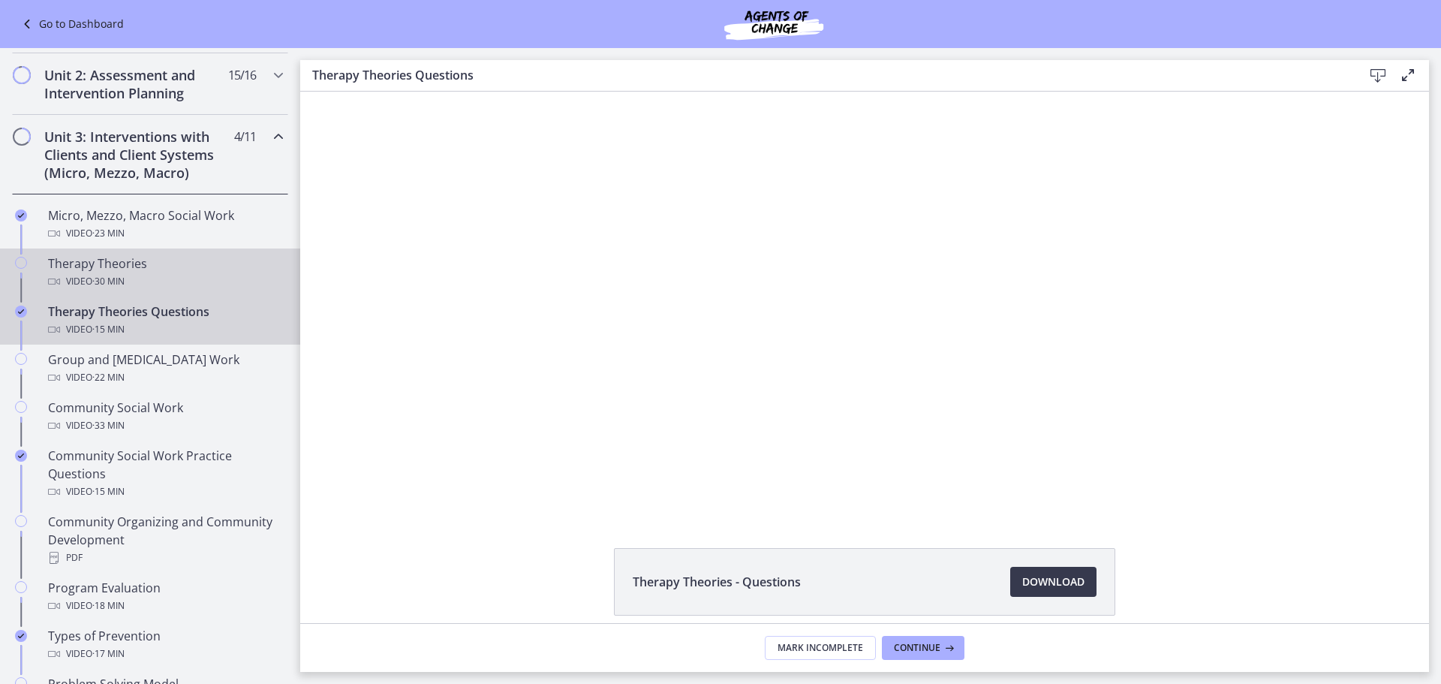
click at [146, 274] on div "Video · 30 min" at bounding box center [165, 281] width 234 height 18
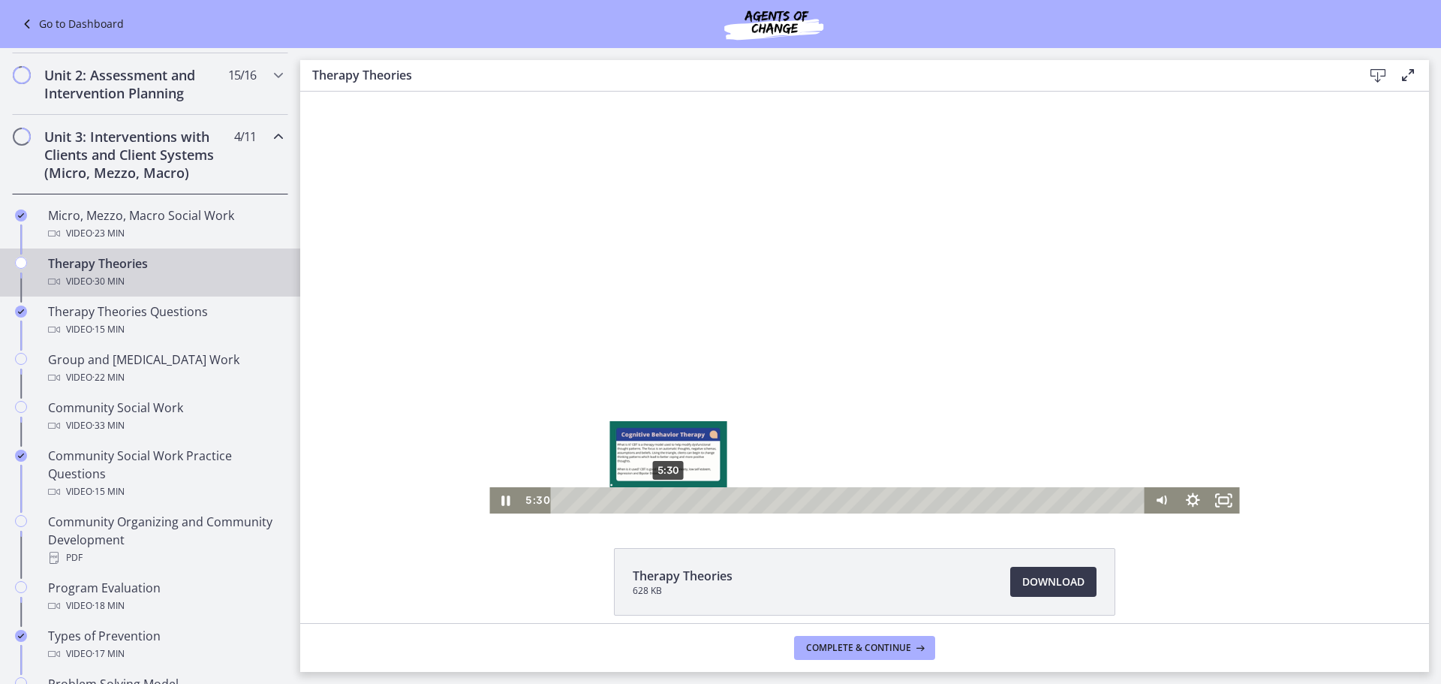
click at [663, 496] on div "5:30" at bounding box center [851, 500] width 576 height 26
click at [671, 496] on div "5:56" at bounding box center [851, 500] width 576 height 26
click at [666, 495] on div "5:42" at bounding box center [851, 500] width 576 height 26
click at [663, 495] on div "5:30" at bounding box center [851, 500] width 576 height 26
drag, startPoint x: 911, startPoint y: 312, endPoint x: 906, endPoint y: 320, distance: 9.2
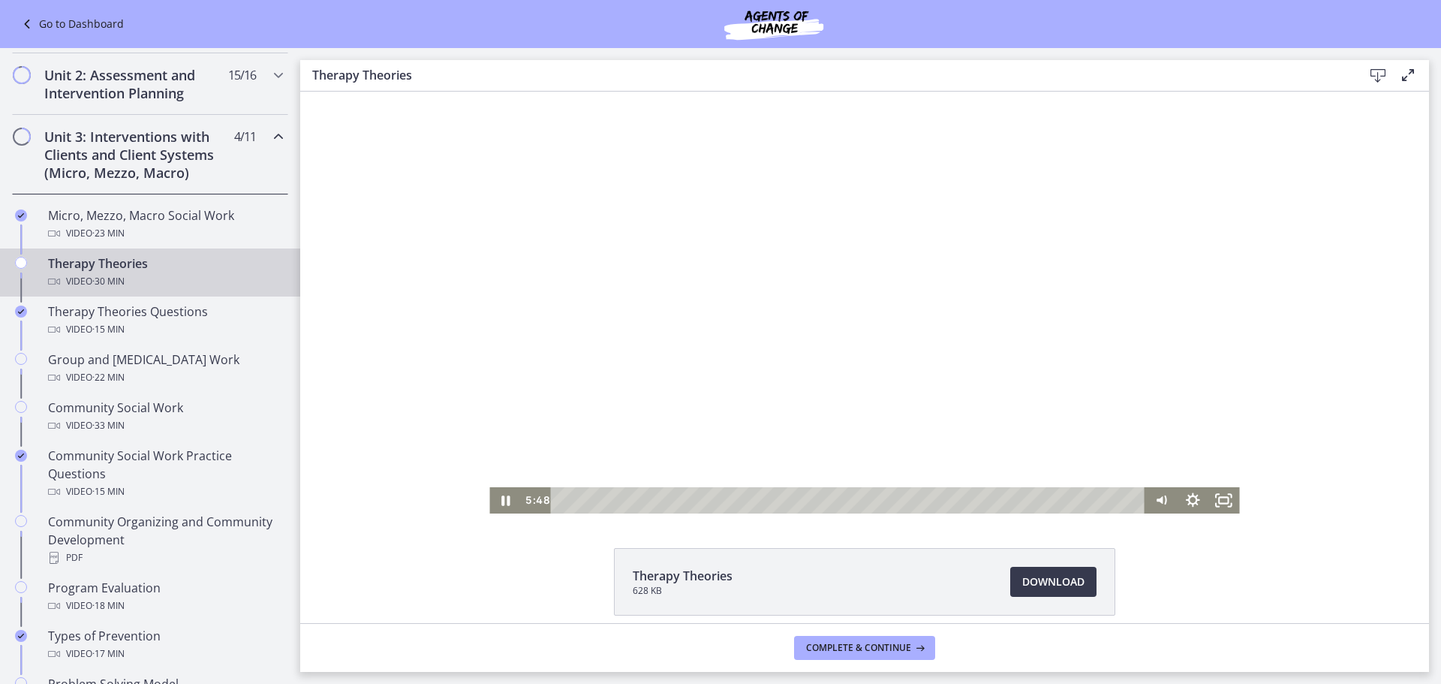
click at [910, 314] on div at bounding box center [864, 303] width 750 height 422
click at [503, 499] on icon "Play Video" at bounding box center [507, 500] width 8 height 11
click at [1223, 489] on icon "Fullscreen" at bounding box center [1224, 500] width 32 height 26
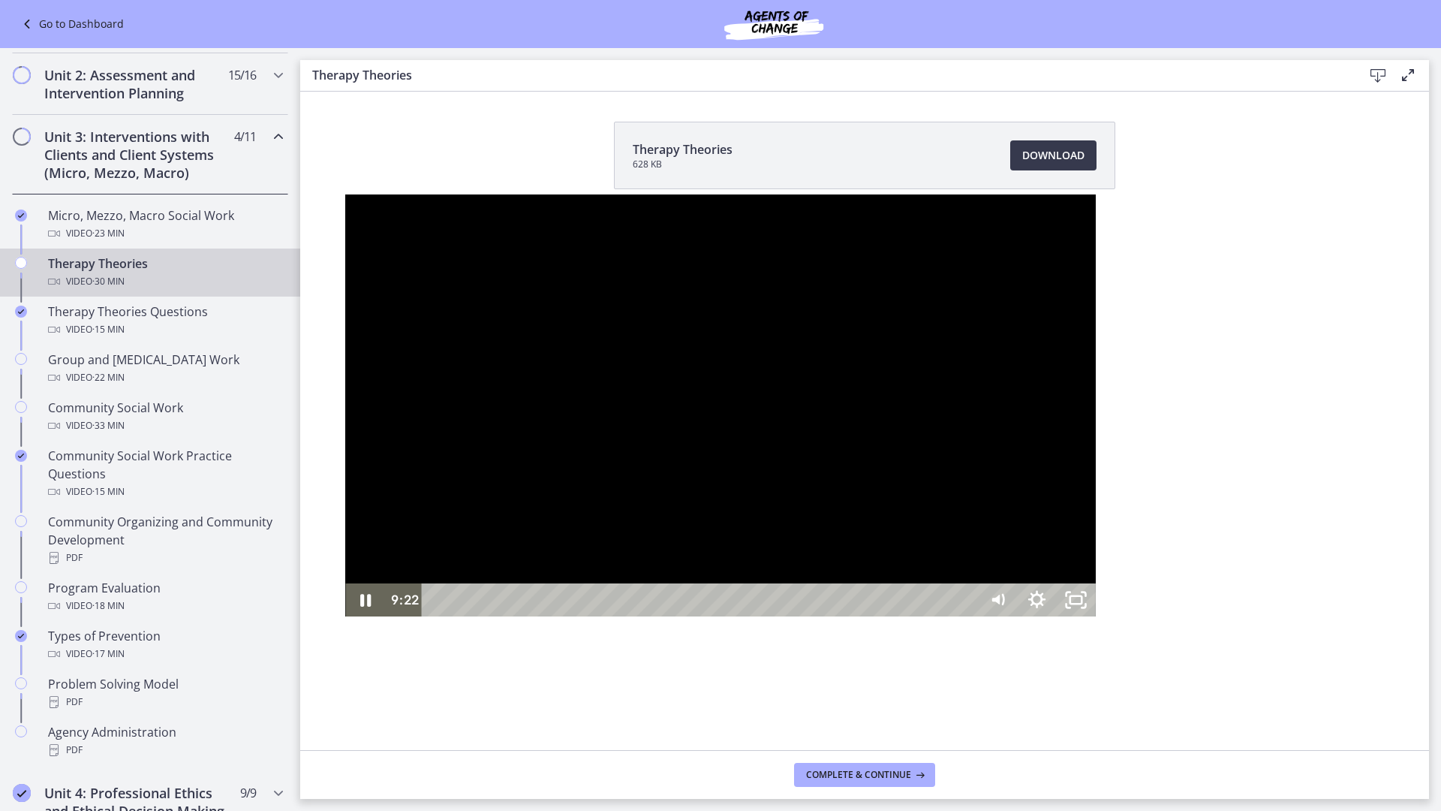
click at [859, 493] on div at bounding box center [720, 405] width 750 height 422
click at [345, 194] on button "Pause: cbe5iu9t4o1cl02sighg.mp4" at bounding box center [345, 194] width 1 height 1
click at [714, 496] on div at bounding box center [720, 405] width 750 height 422
click at [1082, 603] on rect "Unfullscreen" at bounding box center [1076, 600] width 12 height 8
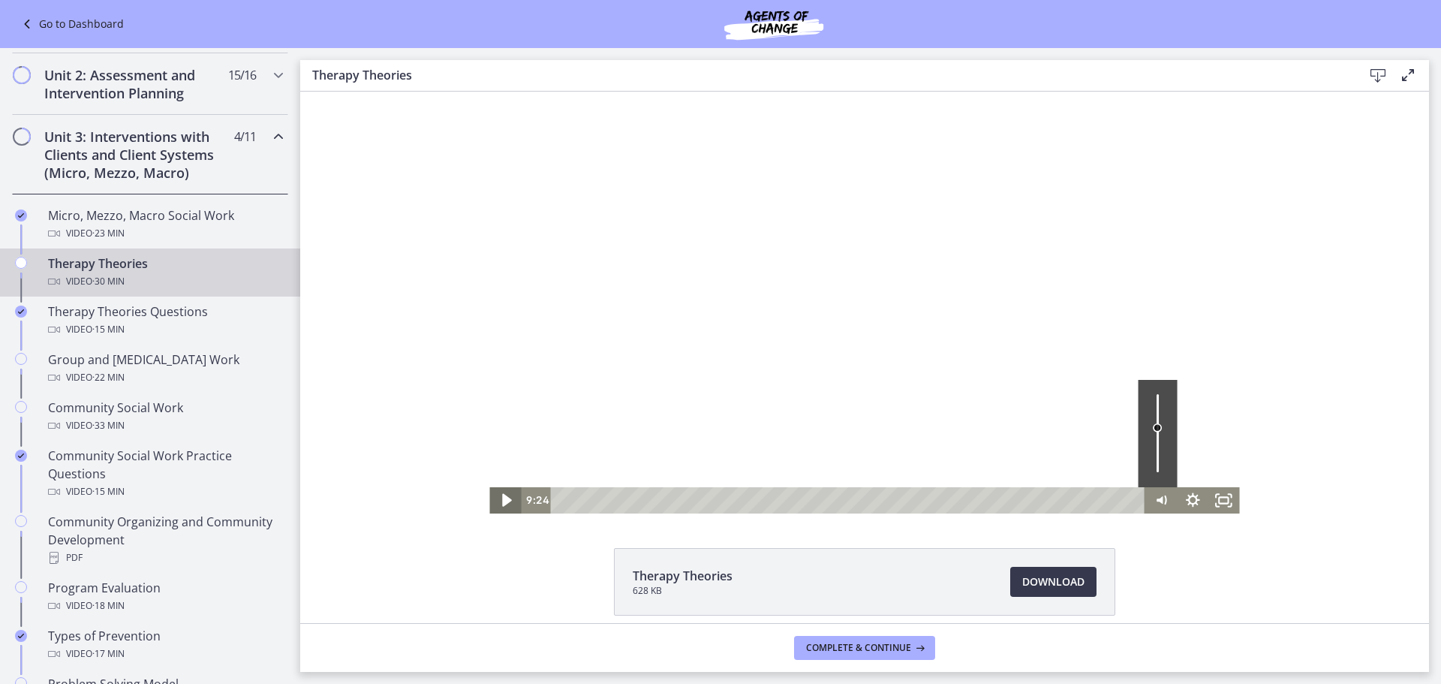
click at [502, 491] on icon "Play Video" at bounding box center [507, 500] width 38 height 32
click at [1211, 495] on icon "Fullscreen" at bounding box center [1224, 500] width 38 height 32
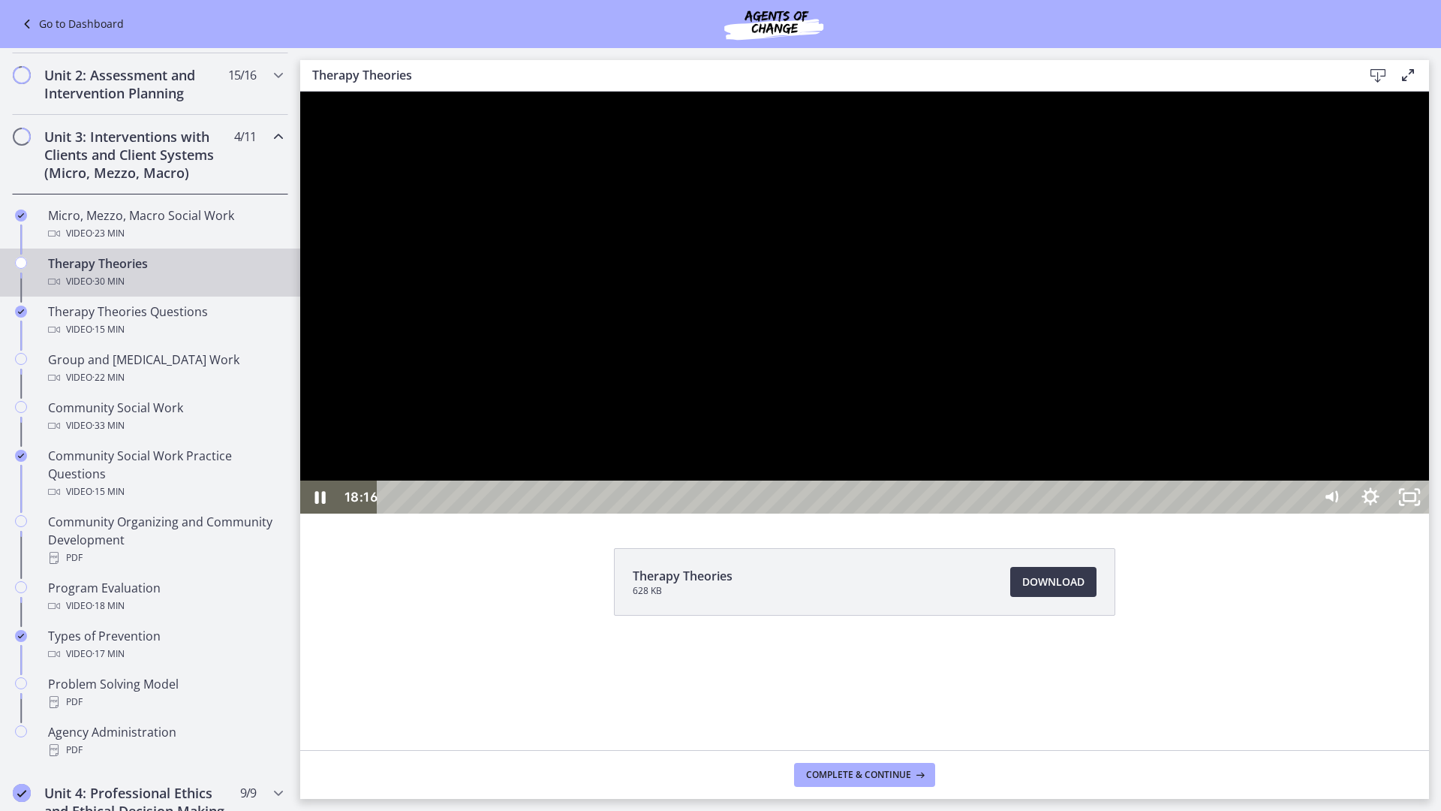
click at [1132, 501] on div at bounding box center [864, 303] width 1129 height 422
click at [707, 513] on div at bounding box center [864, 303] width 1129 height 422
click at [528, 513] on div at bounding box center [864, 303] width 1129 height 422
click at [1429, 513] on icon "Unfullscreen" at bounding box center [1409, 496] width 39 height 33
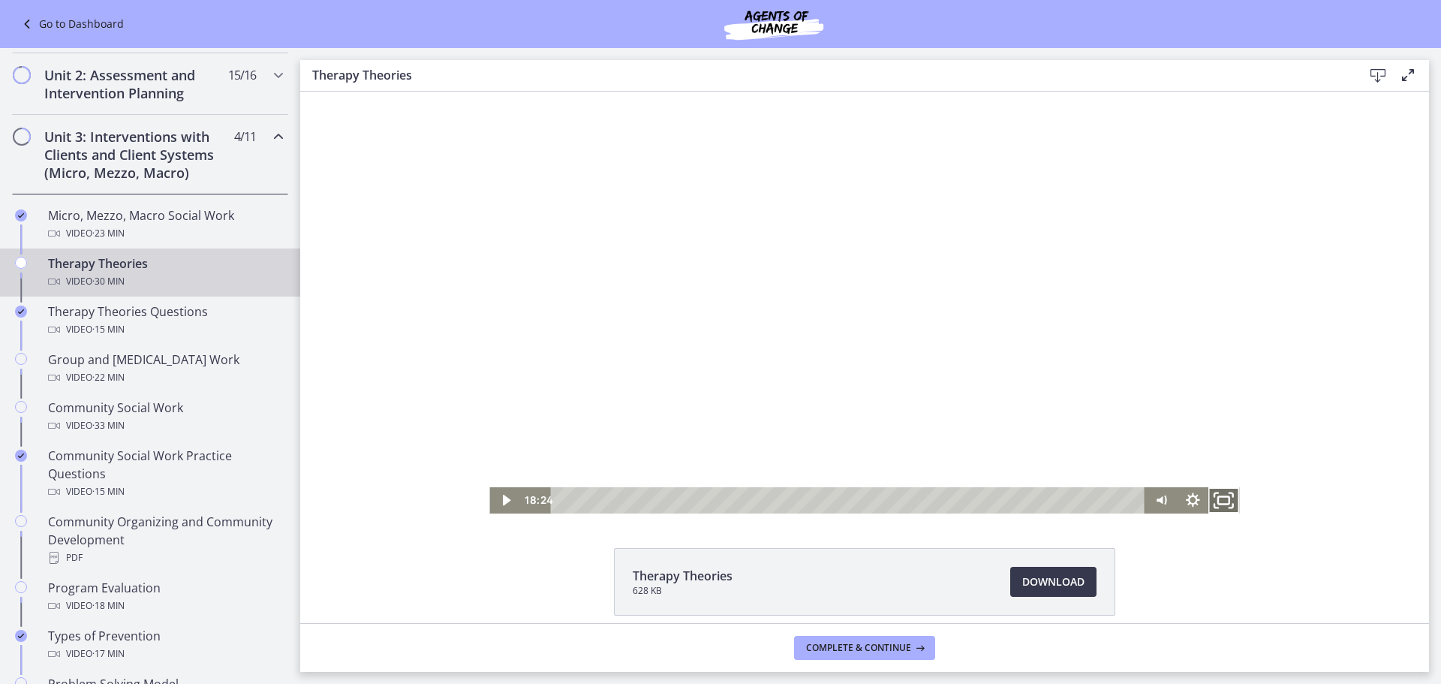
drag, startPoint x: 1221, startPoint y: 495, endPoint x: 1521, endPoint y: 678, distance: 350.6
click at [1220, 495] on icon "Fullscreen" at bounding box center [1224, 500] width 38 height 32
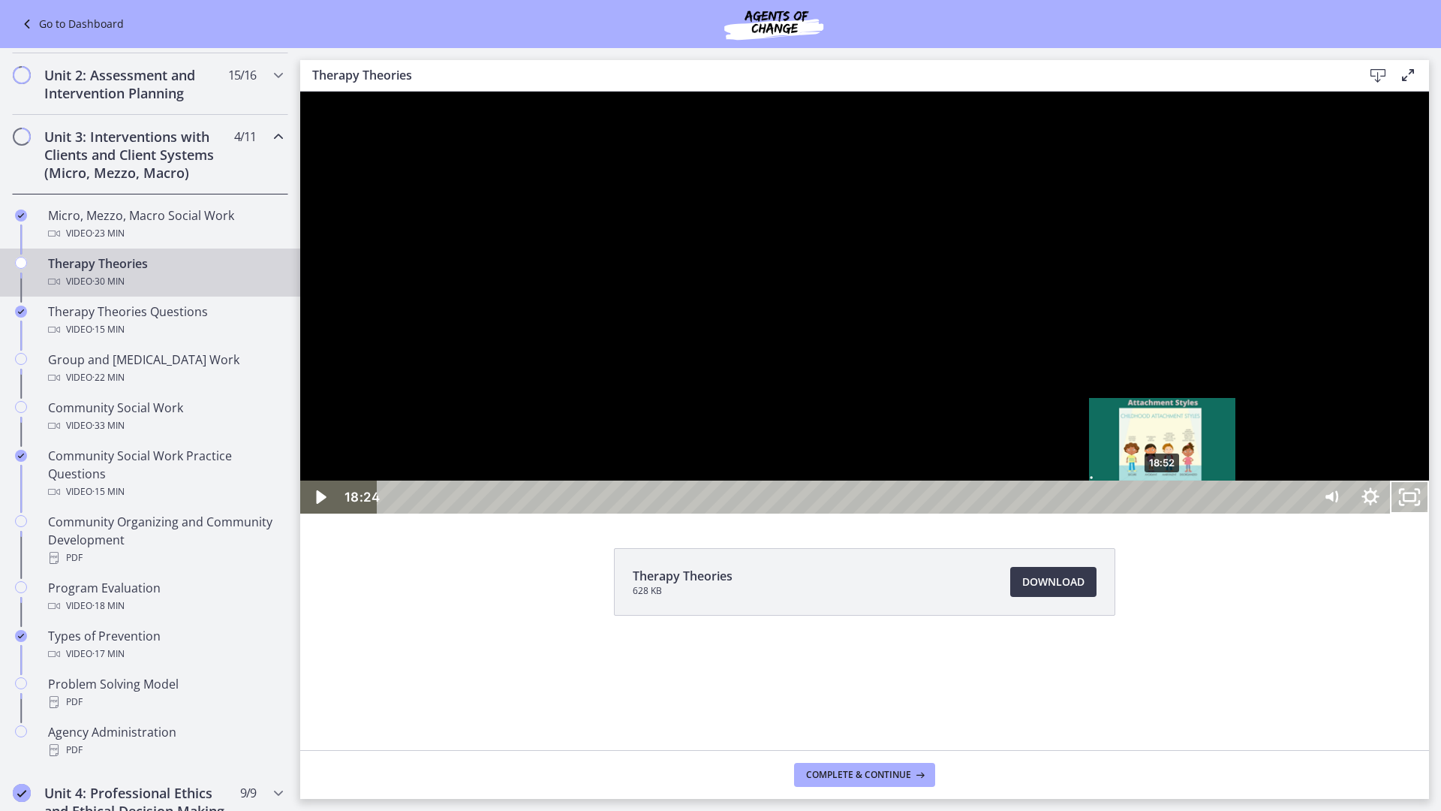
click at [1163, 513] on div "18:52" at bounding box center [847, 496] width 910 height 33
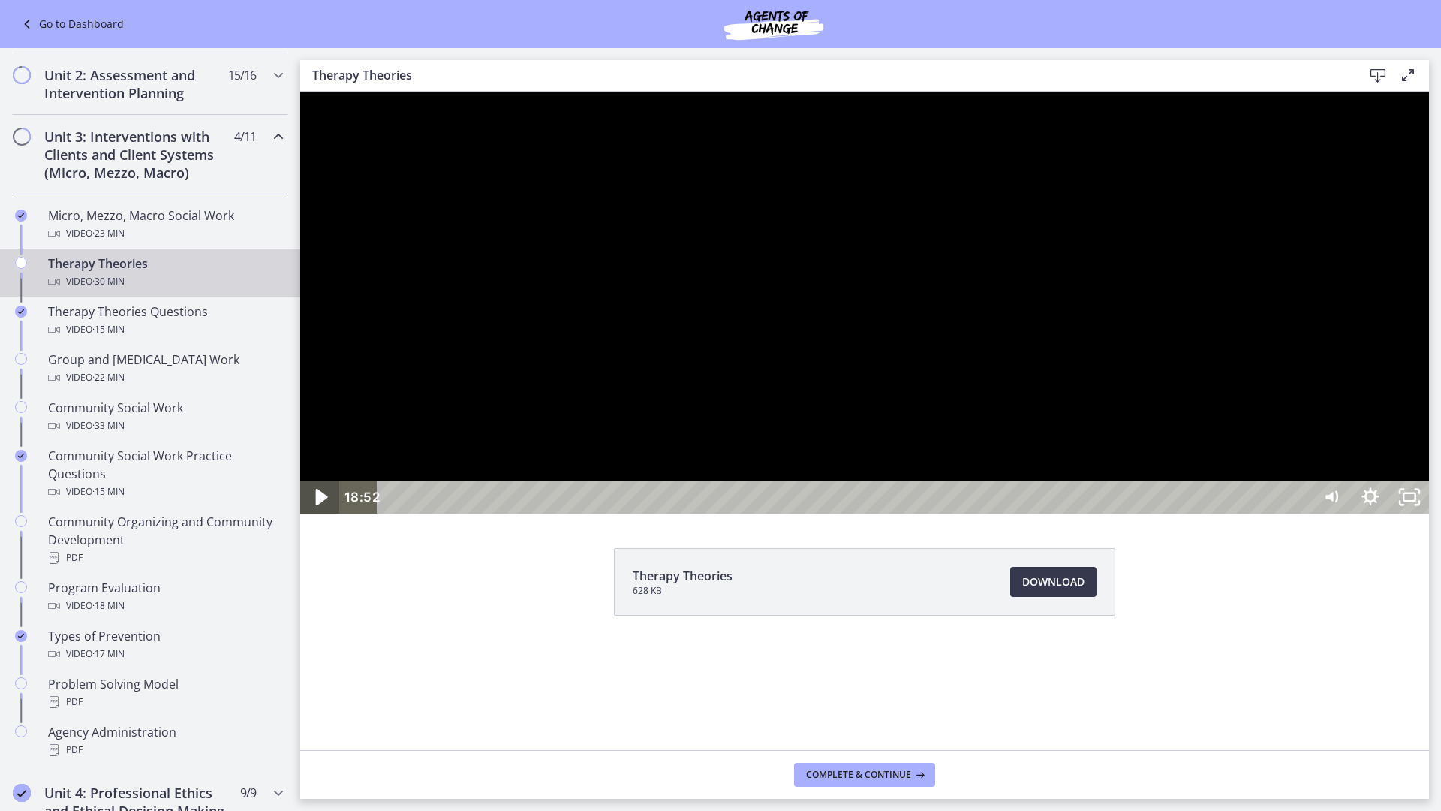
click at [328, 517] on icon "Play Video" at bounding box center [321, 497] width 47 height 40
click at [328, 513] on icon "Pause" at bounding box center [319, 496] width 39 height 33
click at [1069, 388] on div at bounding box center [864, 303] width 1129 height 422
click at [1118, 513] on div at bounding box center [864, 303] width 1129 height 422
click at [1081, 513] on div at bounding box center [864, 303] width 1129 height 422
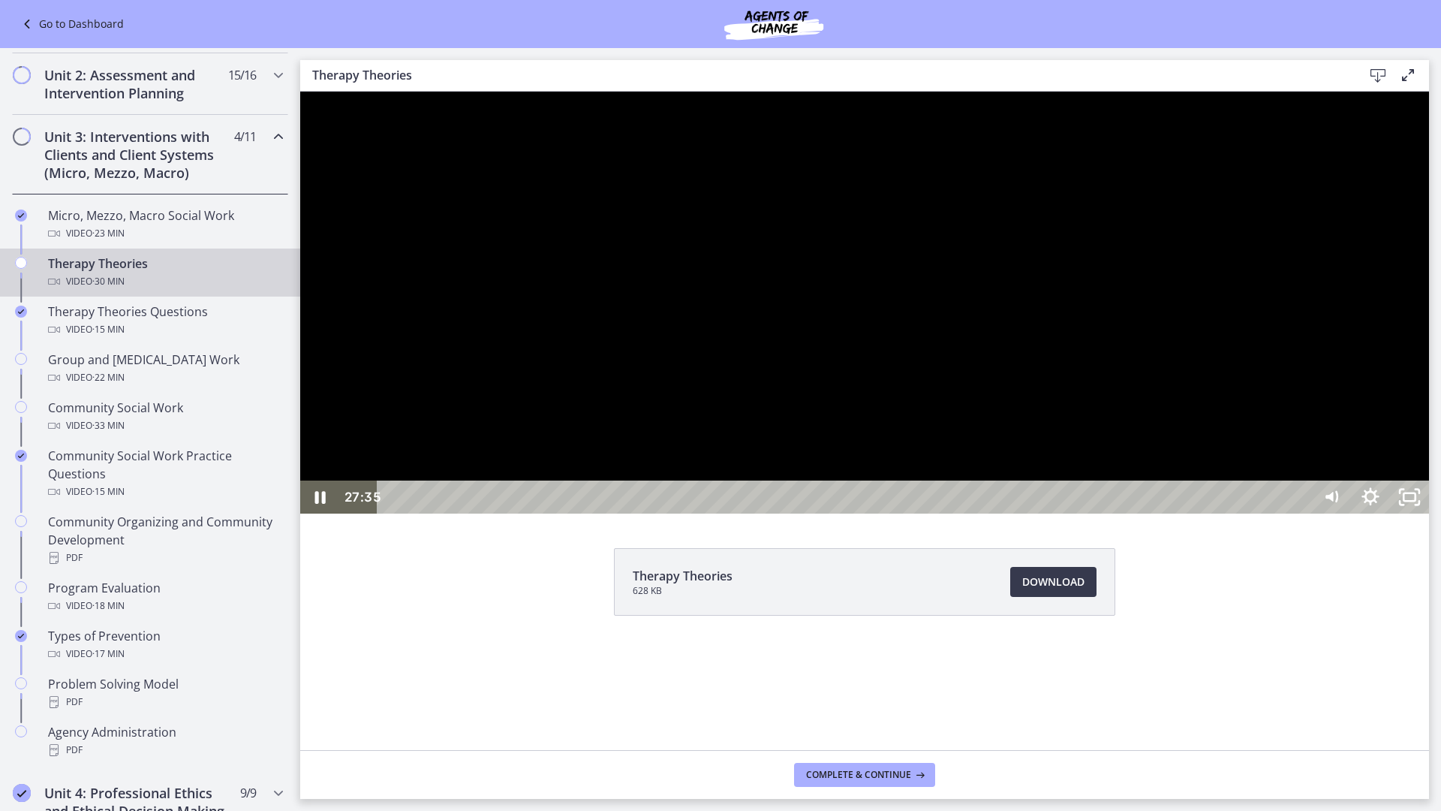
click at [1302, 513] on div "29:32" at bounding box center [847, 496] width 910 height 33
click at [1433, 517] on icon "Unfullscreen" at bounding box center [1409, 497] width 47 height 40
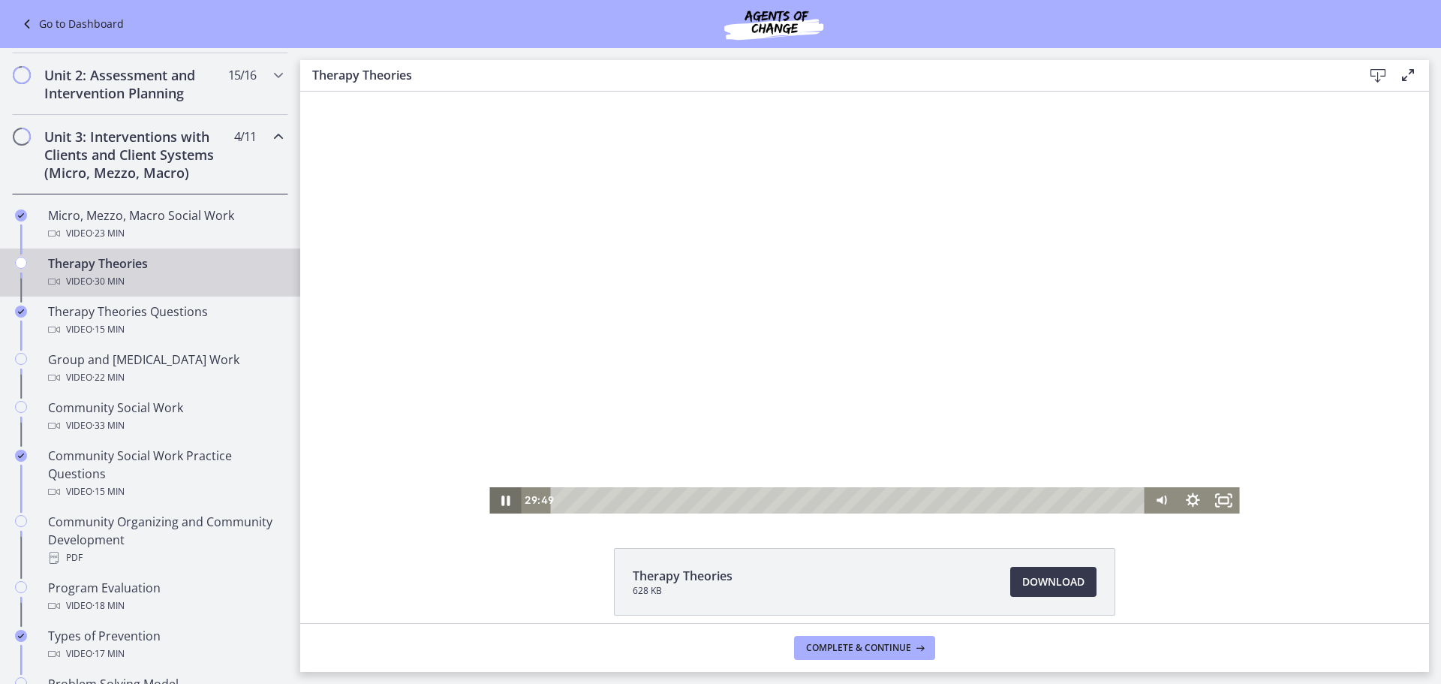
click at [499, 497] on icon "Pause" at bounding box center [505, 500] width 32 height 26
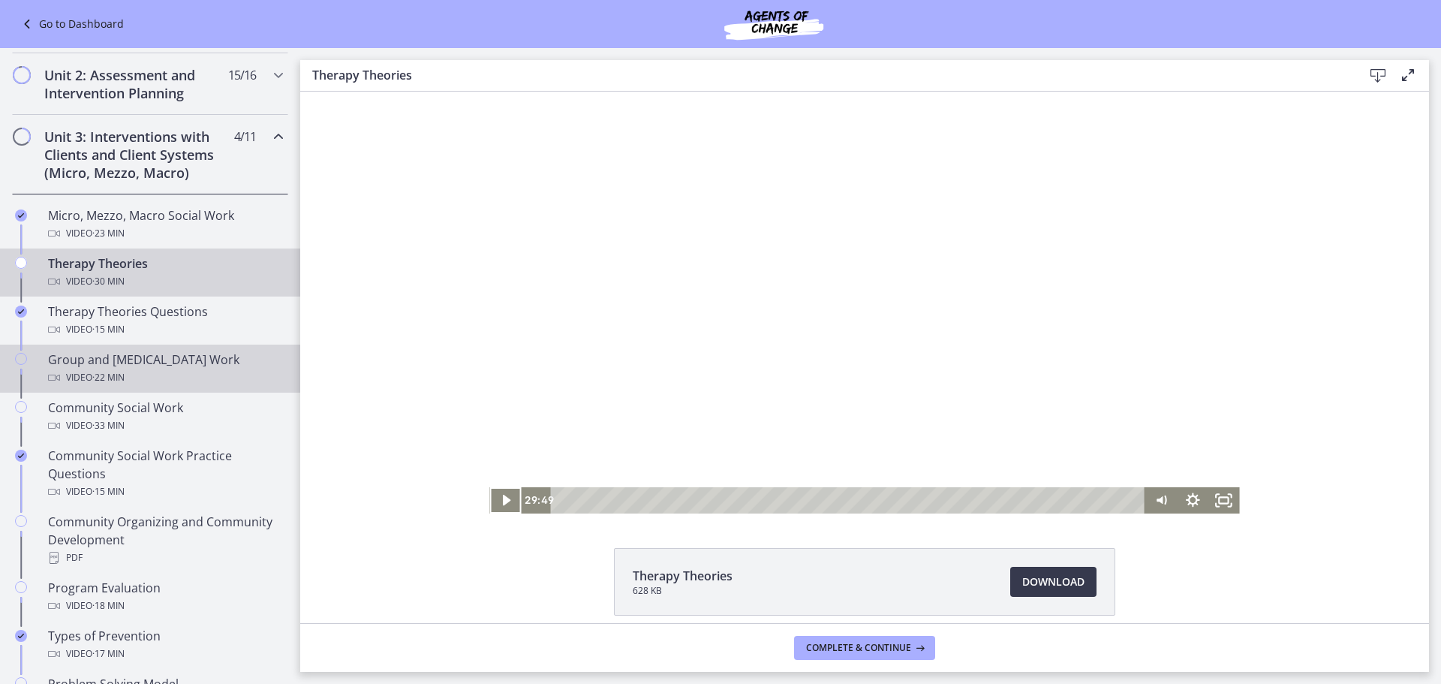
click at [205, 372] on div "Video · 22 min" at bounding box center [165, 377] width 234 height 18
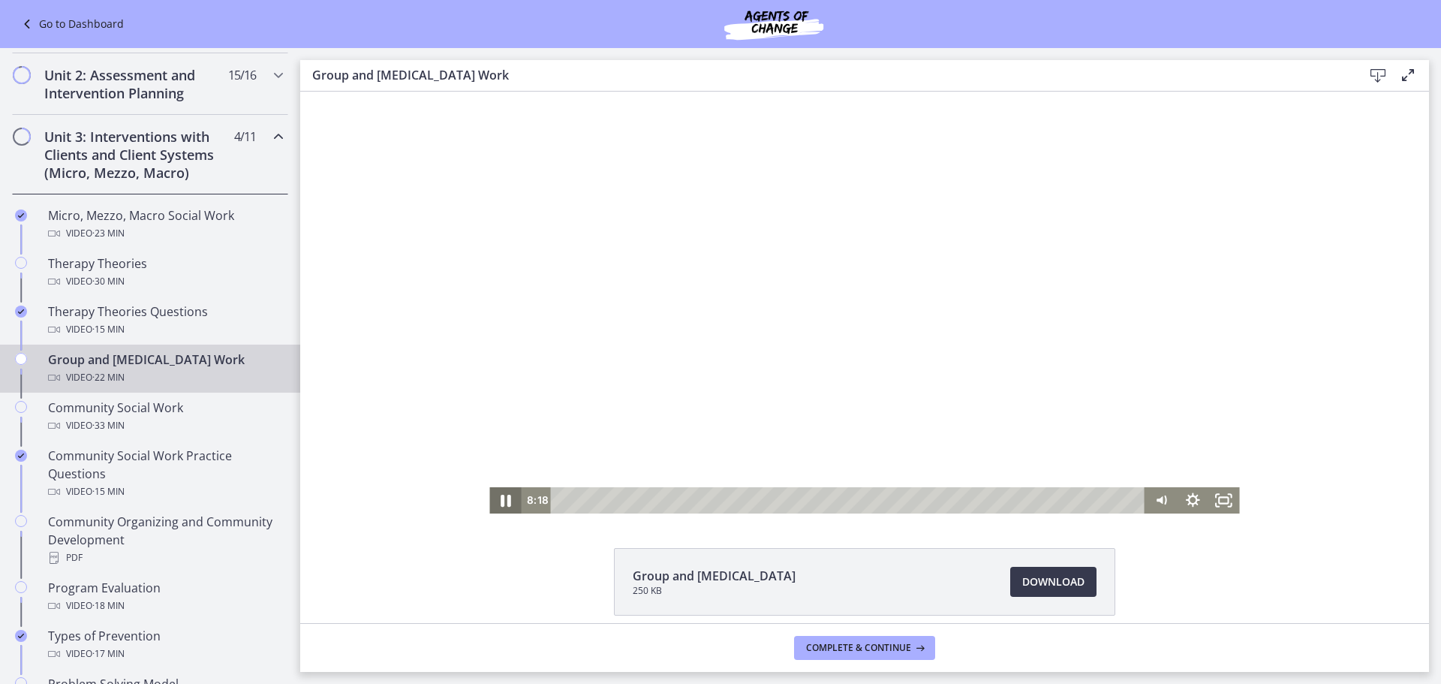
click at [504, 496] on icon "Pause" at bounding box center [505, 500] width 38 height 32
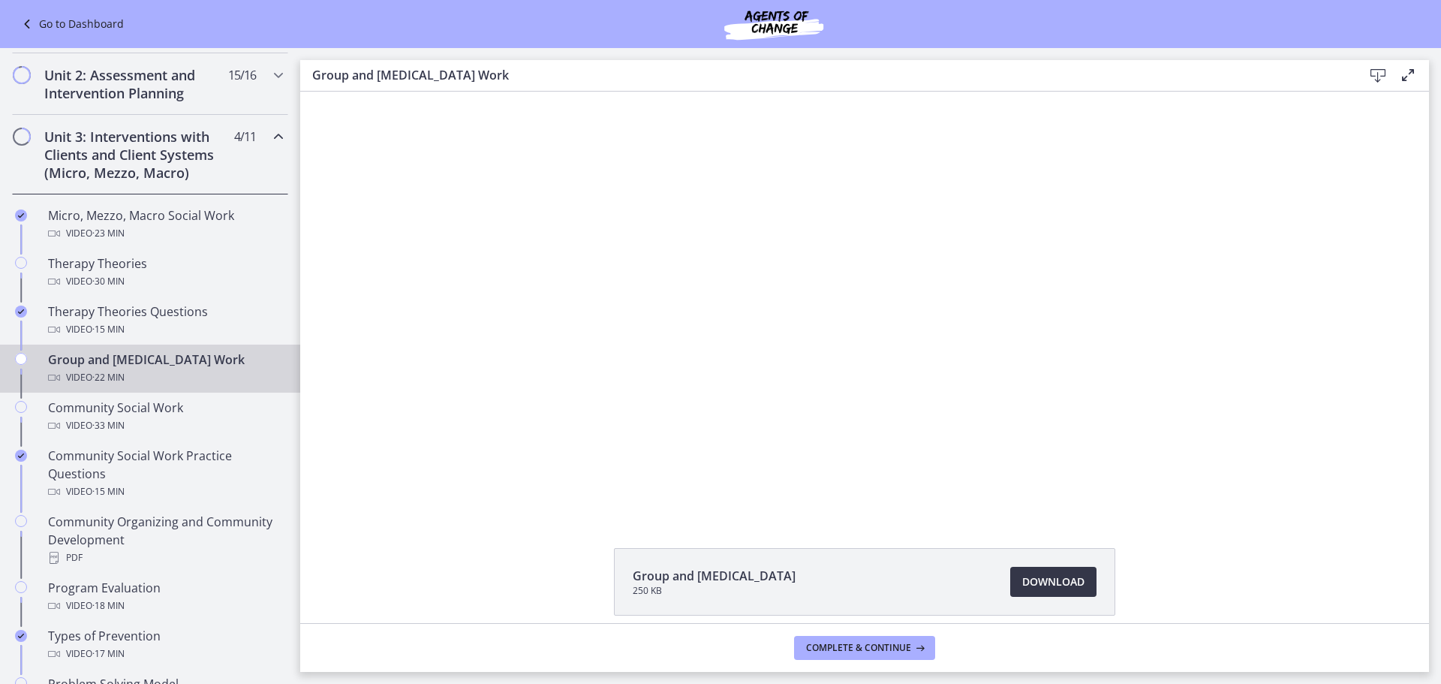
click at [1054, 583] on span "Download Opens in a new window" at bounding box center [1053, 582] width 62 height 18
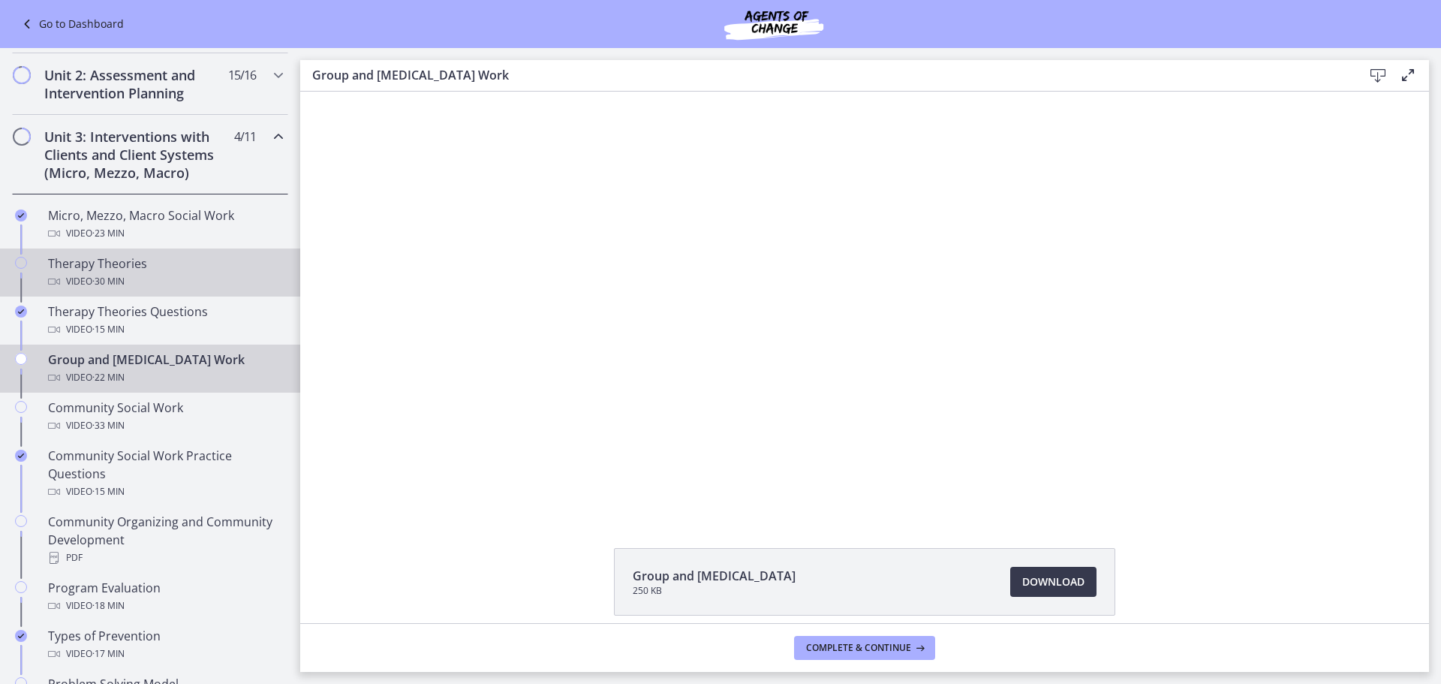
click at [184, 275] on div "Video · 30 min" at bounding box center [165, 281] width 234 height 18
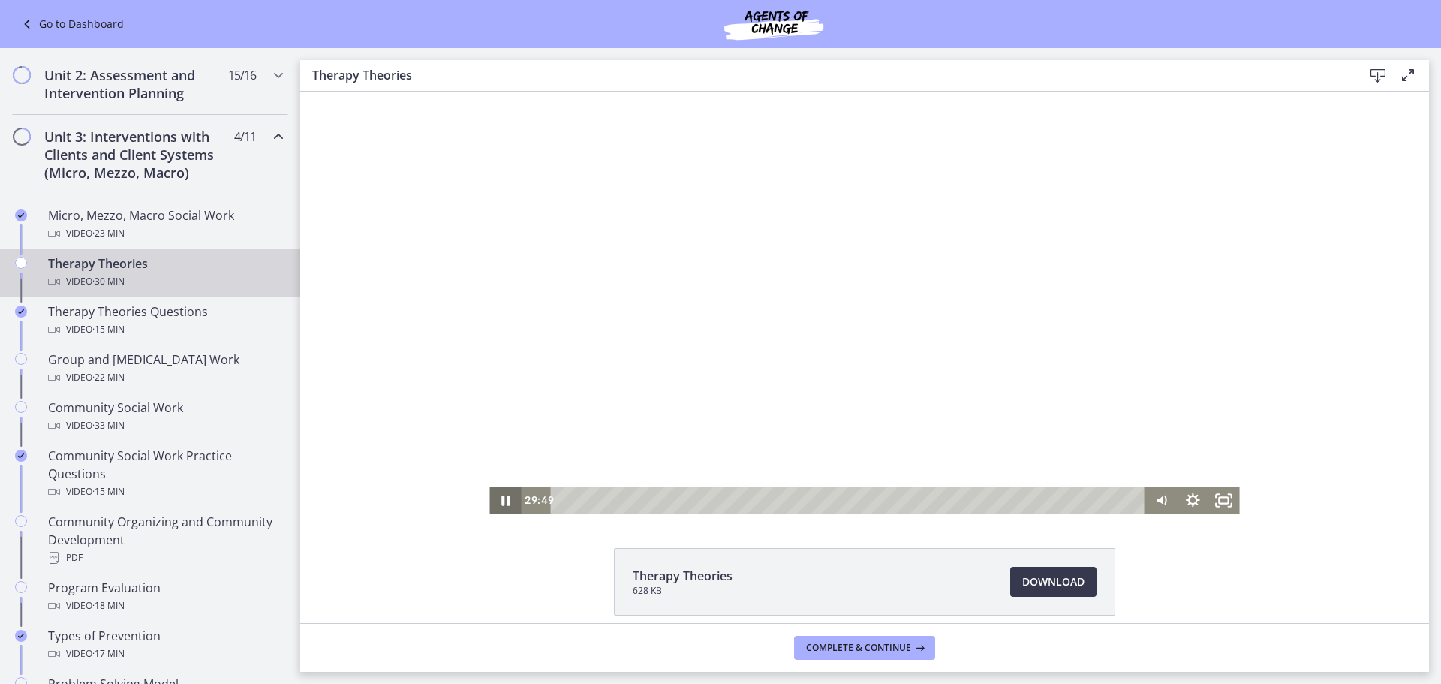
click at [495, 497] on icon "Pause" at bounding box center [505, 500] width 32 height 26
click at [563, 500] on div "0:00" at bounding box center [851, 500] width 576 height 26
click at [173, 325] on div "Video · 15 min" at bounding box center [165, 329] width 234 height 18
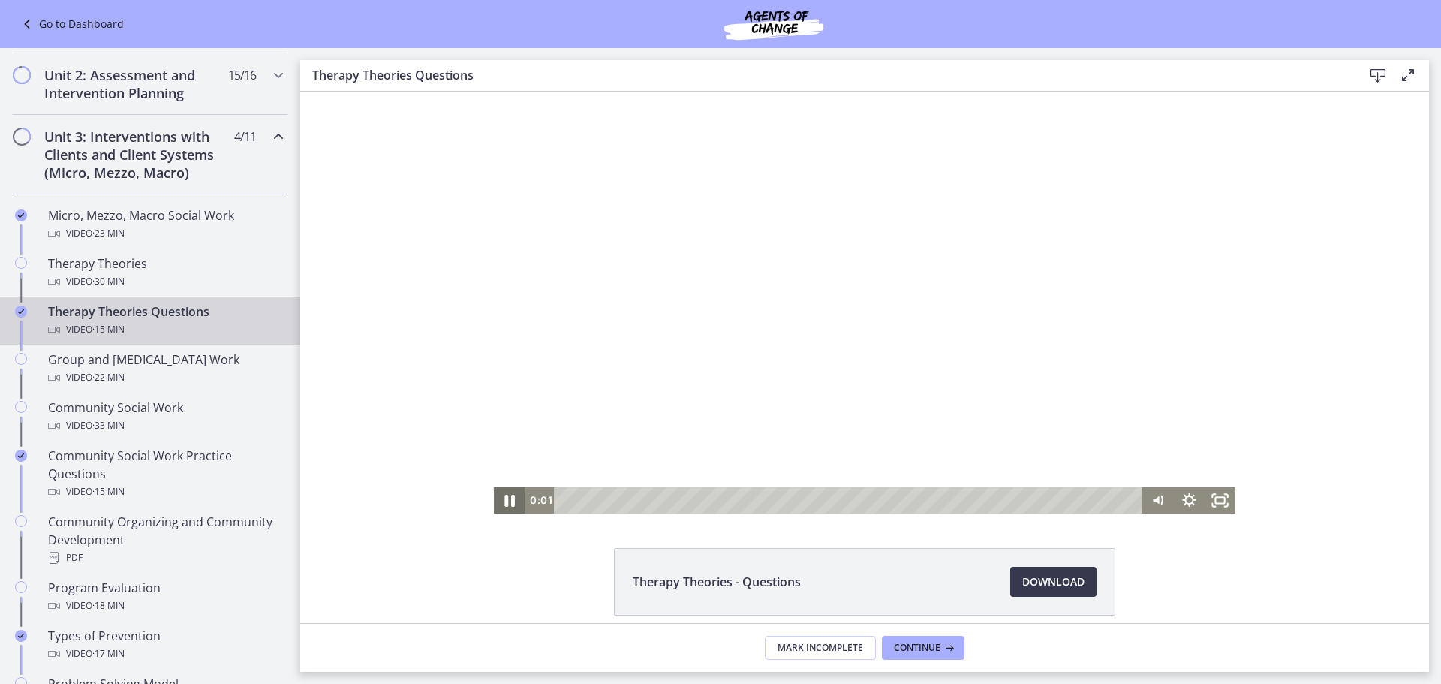
click at [504, 499] on icon "Pause" at bounding box center [509, 501] width 11 height 12
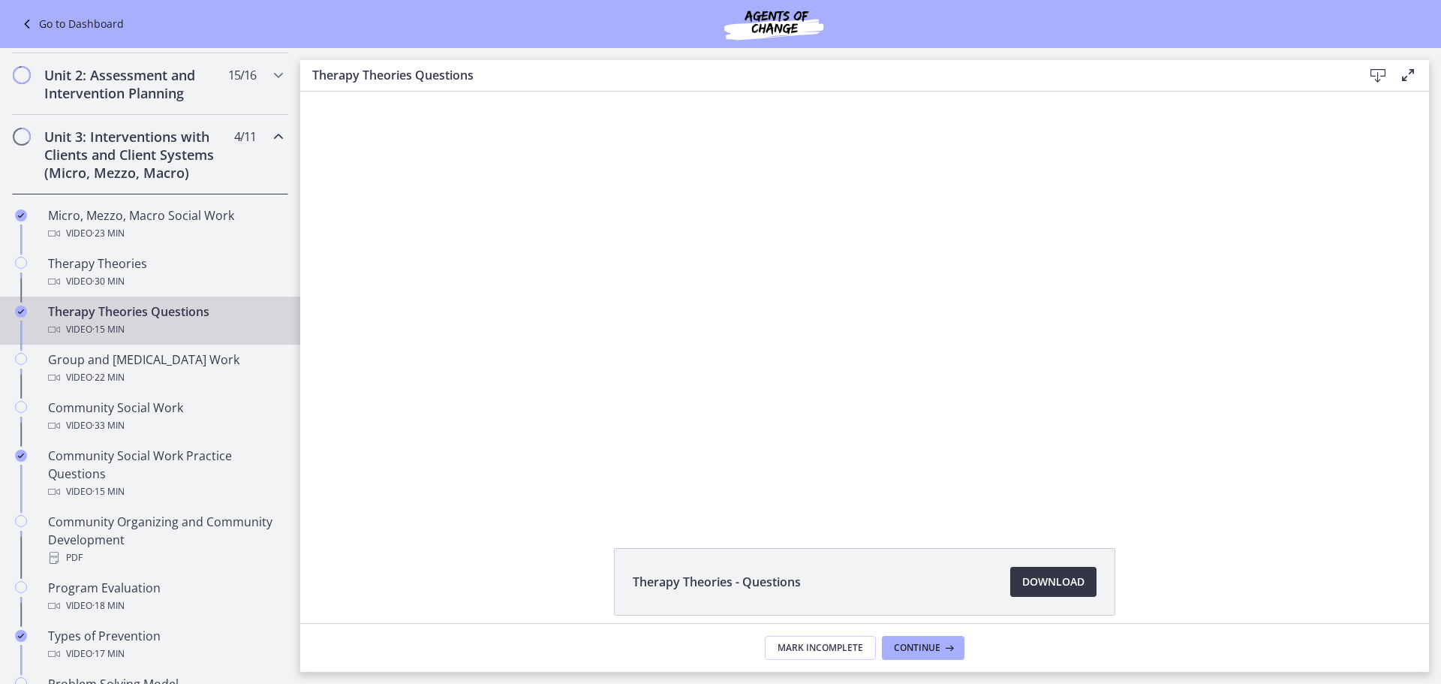
click at [1058, 579] on span "Download Opens in a new window" at bounding box center [1053, 582] width 62 height 18
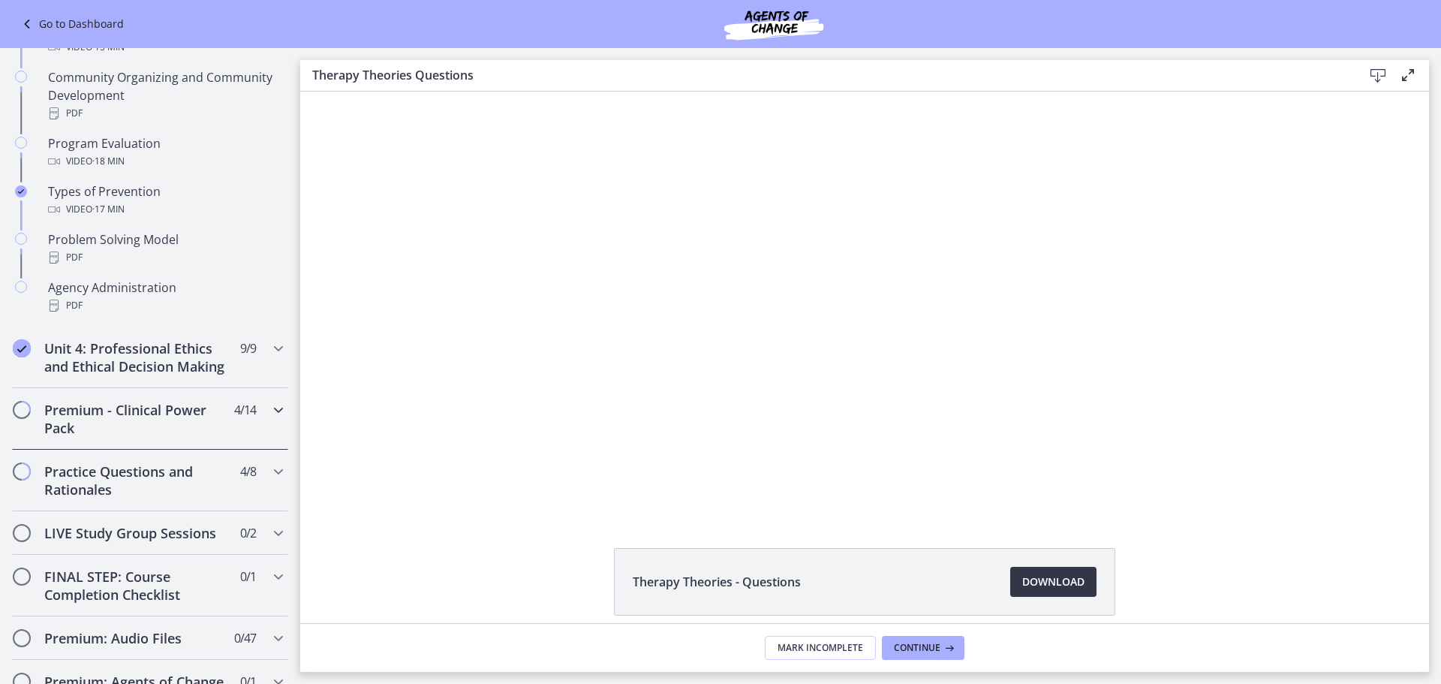
scroll to position [1126, 0]
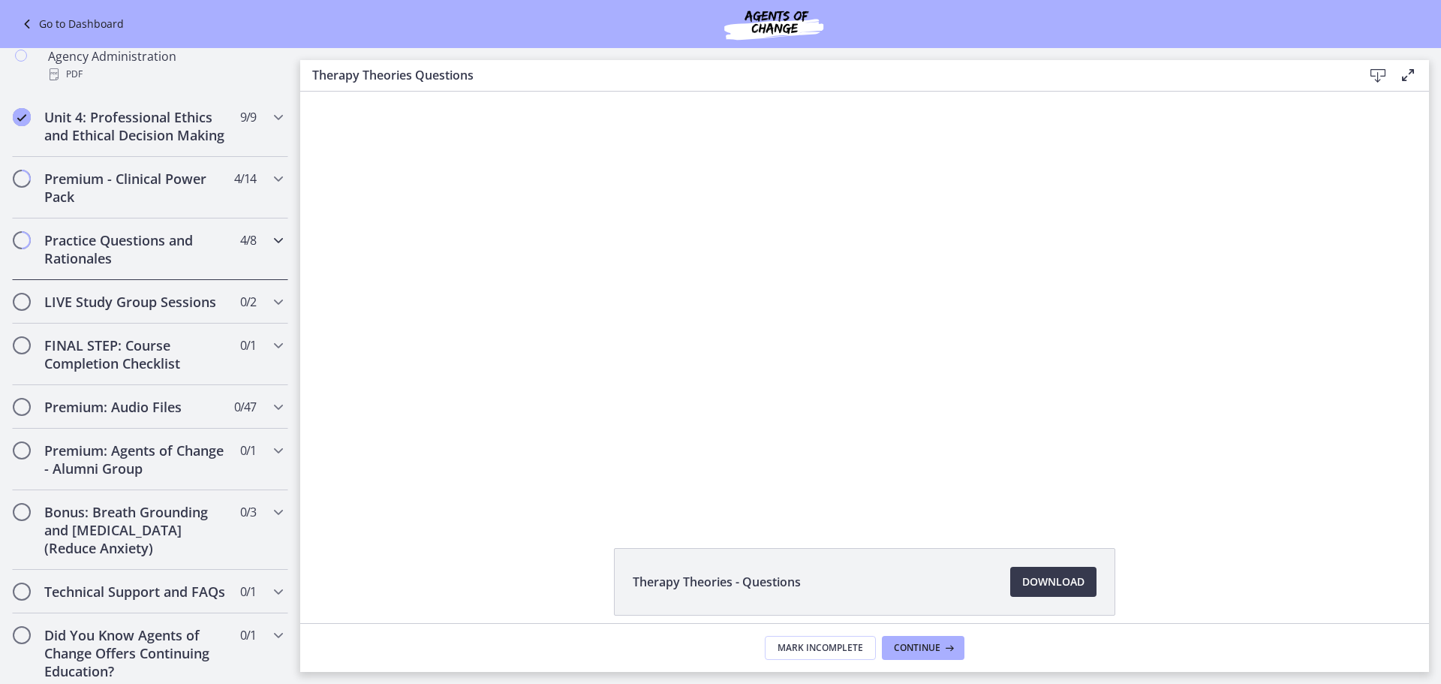
click at [187, 267] on h2 "Practice Questions and Rationales" at bounding box center [135, 249] width 183 height 36
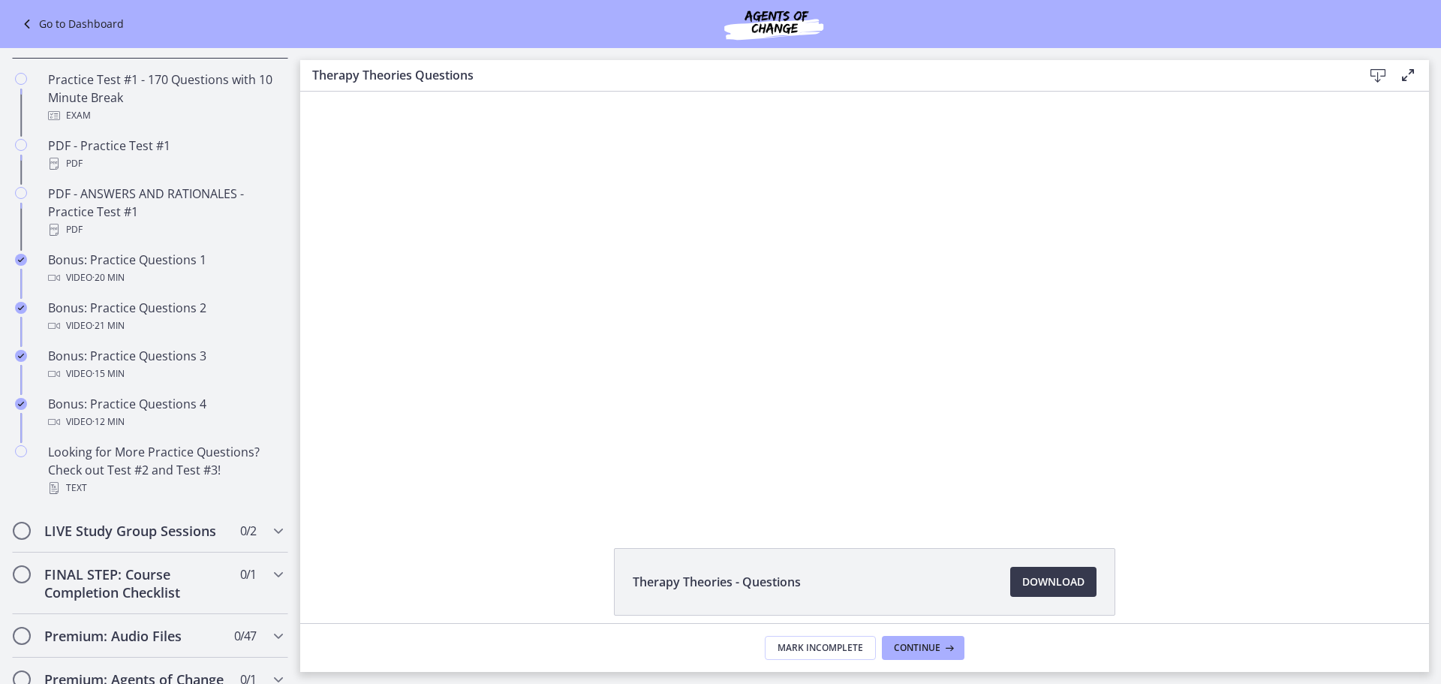
scroll to position [771, 0]
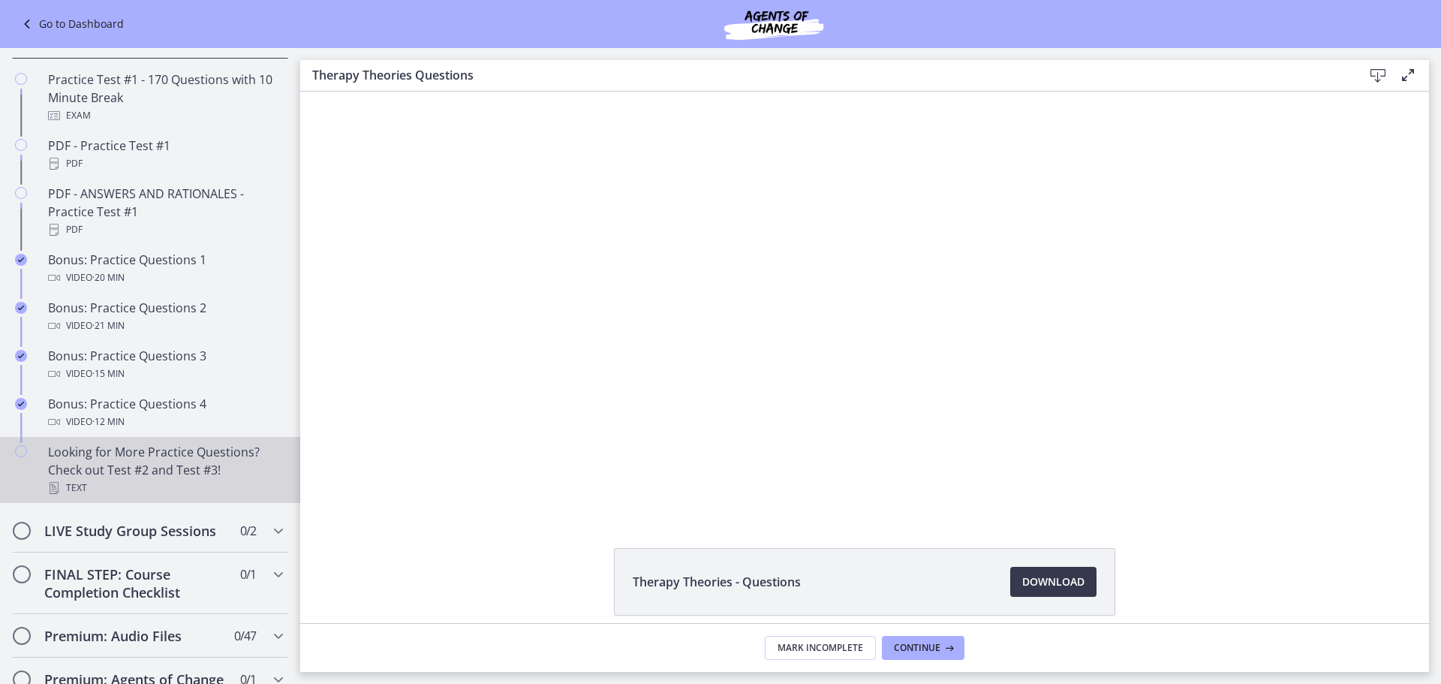
click at [174, 477] on div "Looking for More Practice Questions? Check out Test #2 and Test #3! Text" at bounding box center [165, 470] width 234 height 54
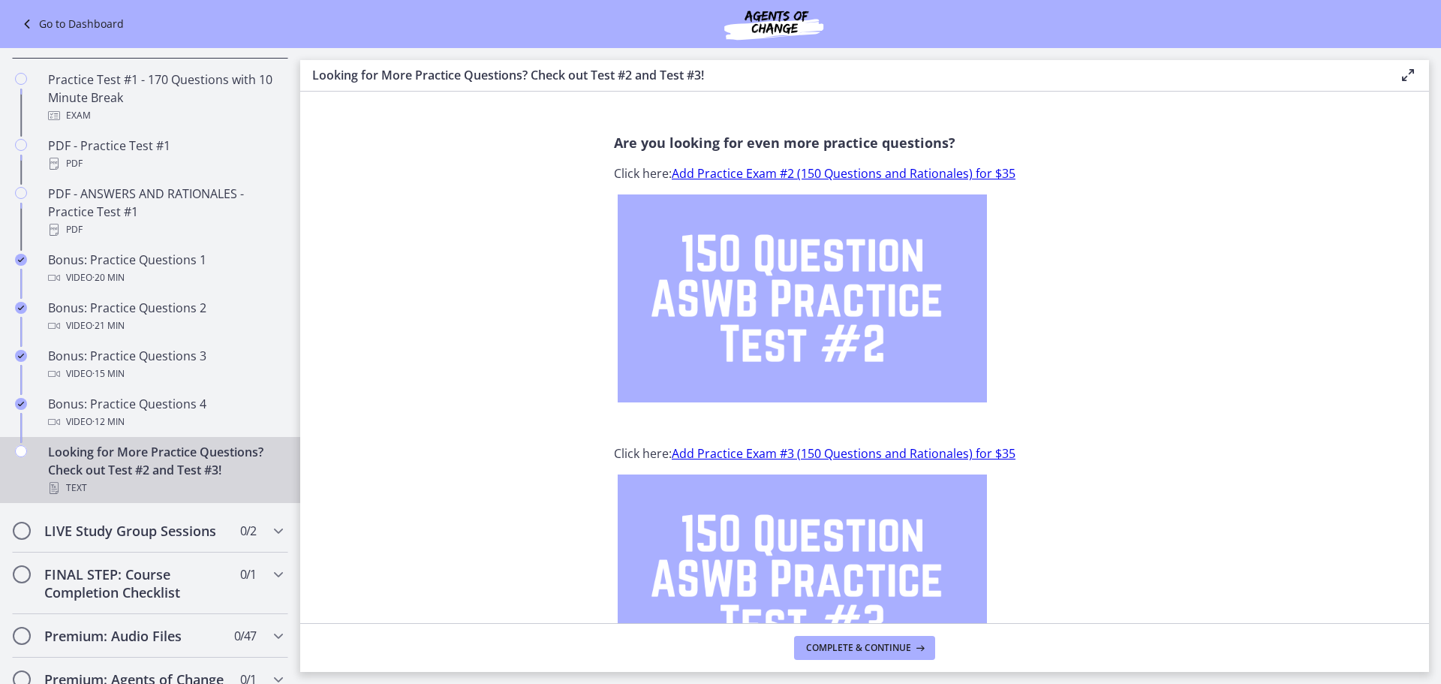
click at [784, 172] on link "Add Practice Exam #2 (150 Questions and Rationales) for $35" at bounding box center [844, 173] width 344 height 17
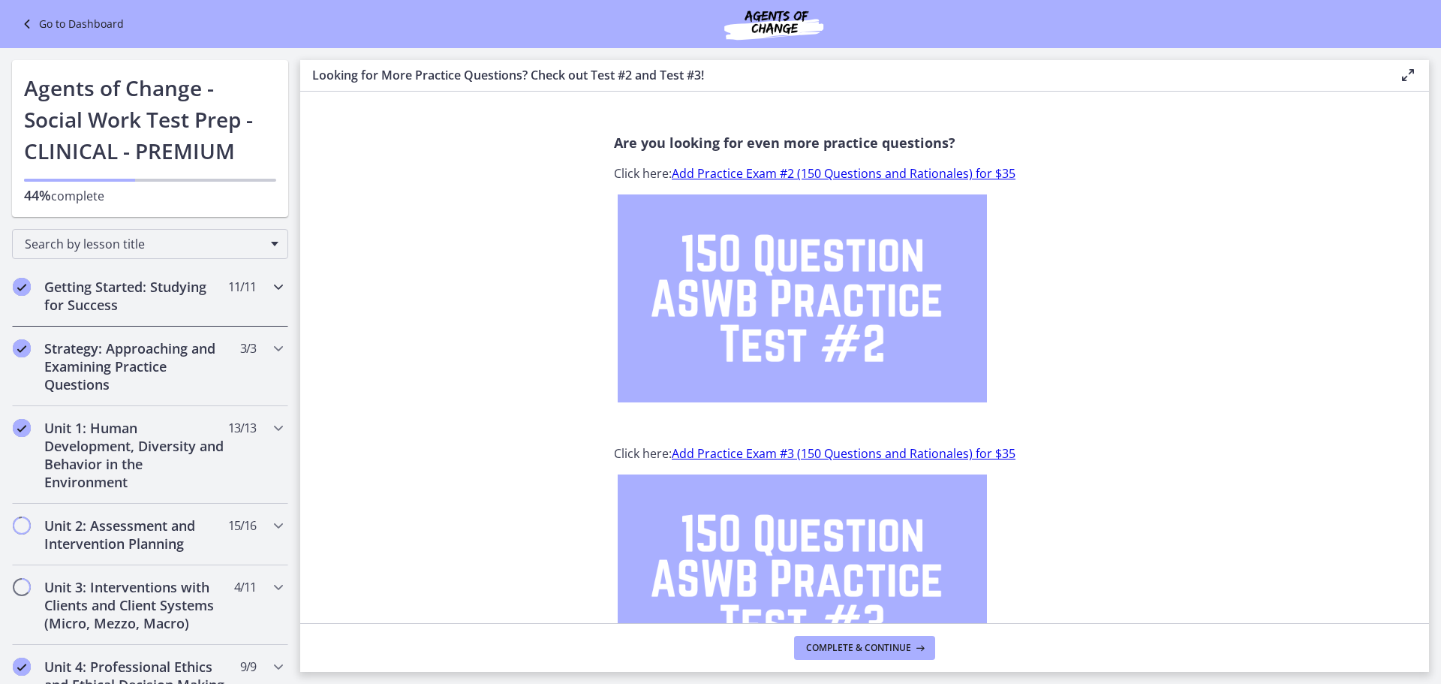
click at [190, 302] on h2 "Getting Started: Studying for Success" at bounding box center [135, 296] width 183 height 36
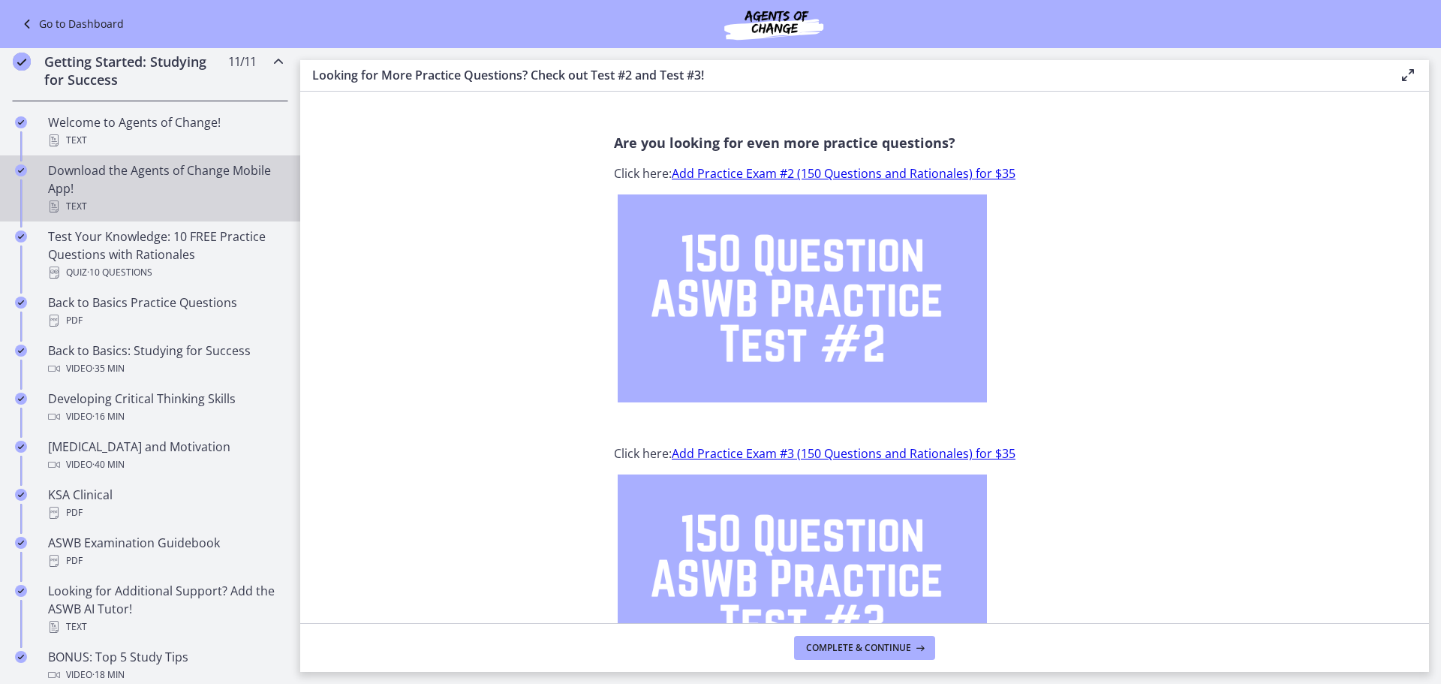
scroll to position [375, 0]
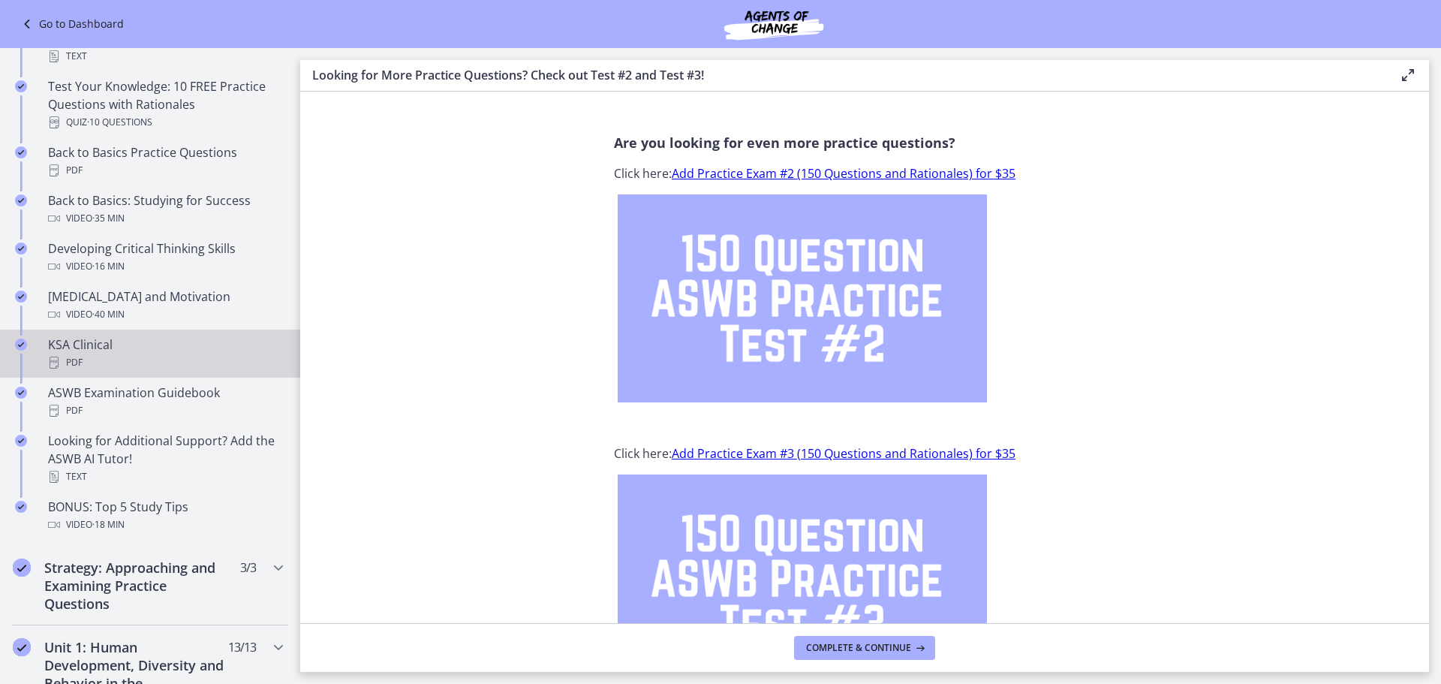
click at [138, 341] on div "KSA Clinical PDF" at bounding box center [165, 353] width 234 height 36
